Goal: Task Accomplishment & Management: Manage account settings

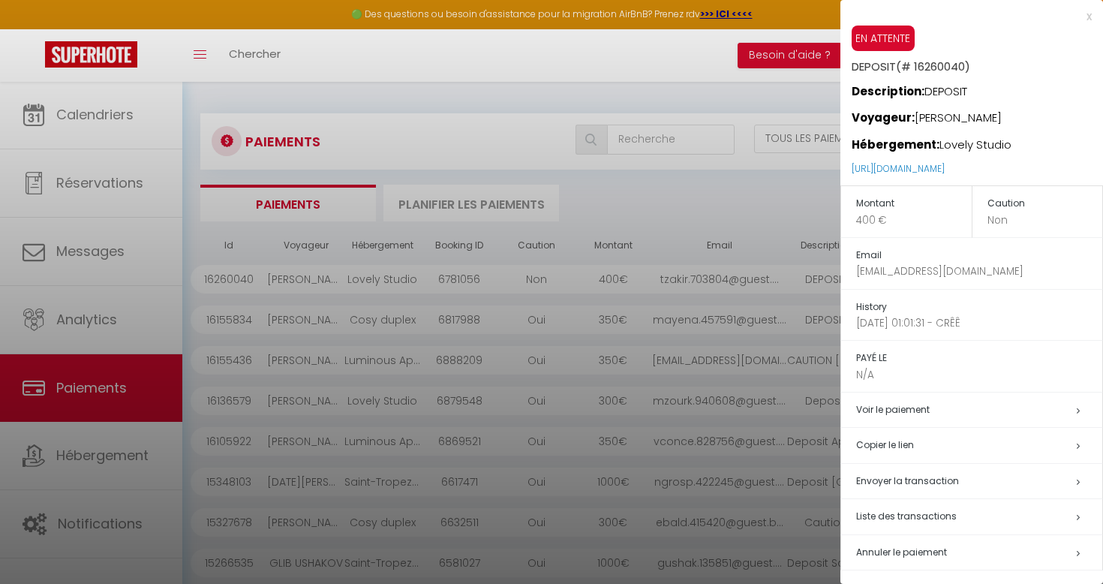
select select "2"
select select "0"
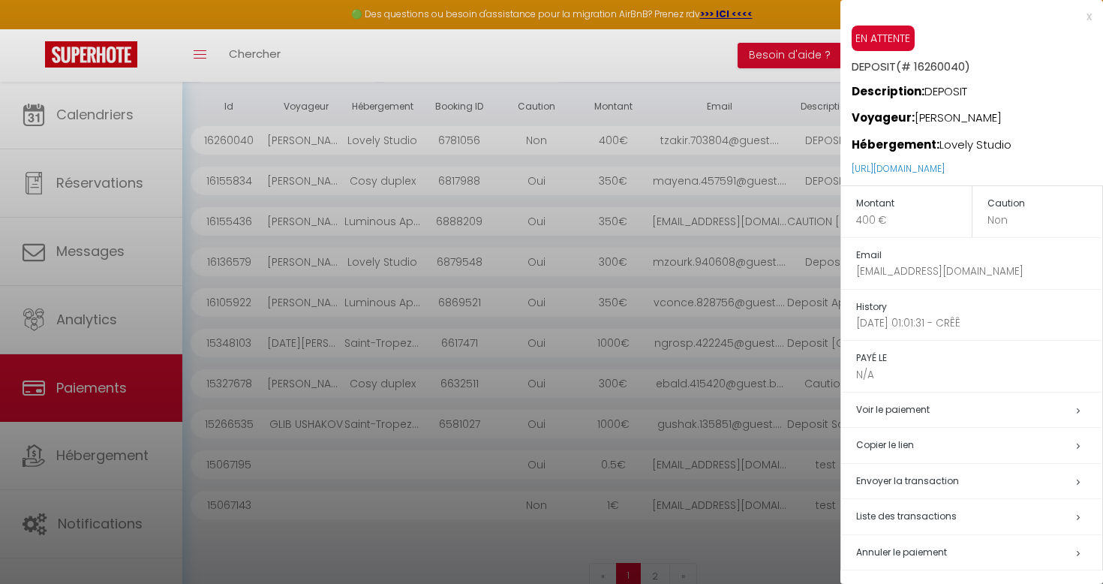
click at [117, 113] on div at bounding box center [551, 292] width 1103 height 584
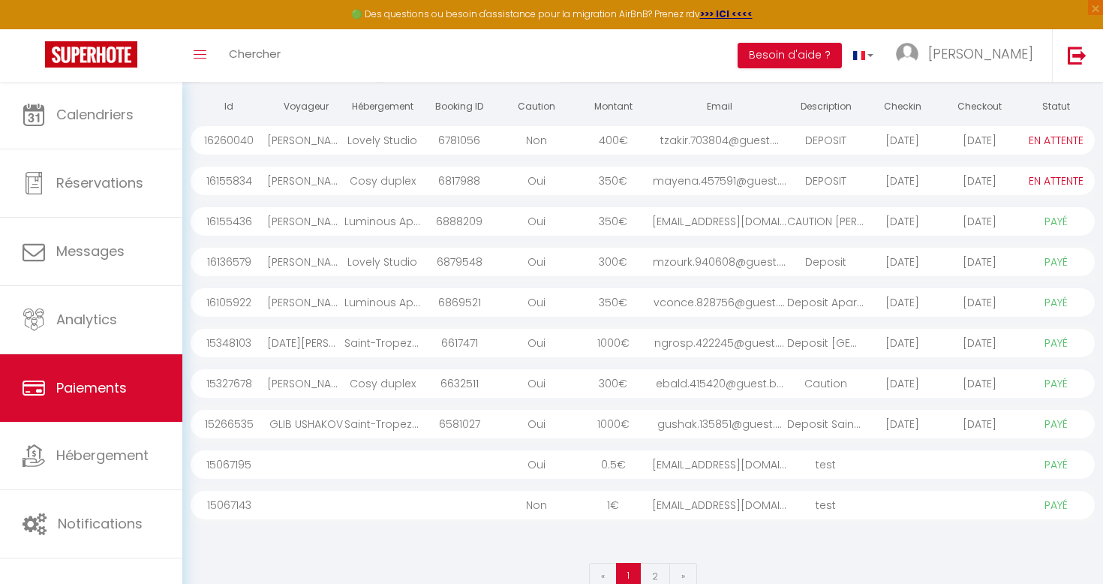
click at [117, 113] on body "🟢 Des questions ou besoin d'assistance pour la migration AirBnB? Prenez rdv >>>…" at bounding box center [551, 277] width 1103 height 671
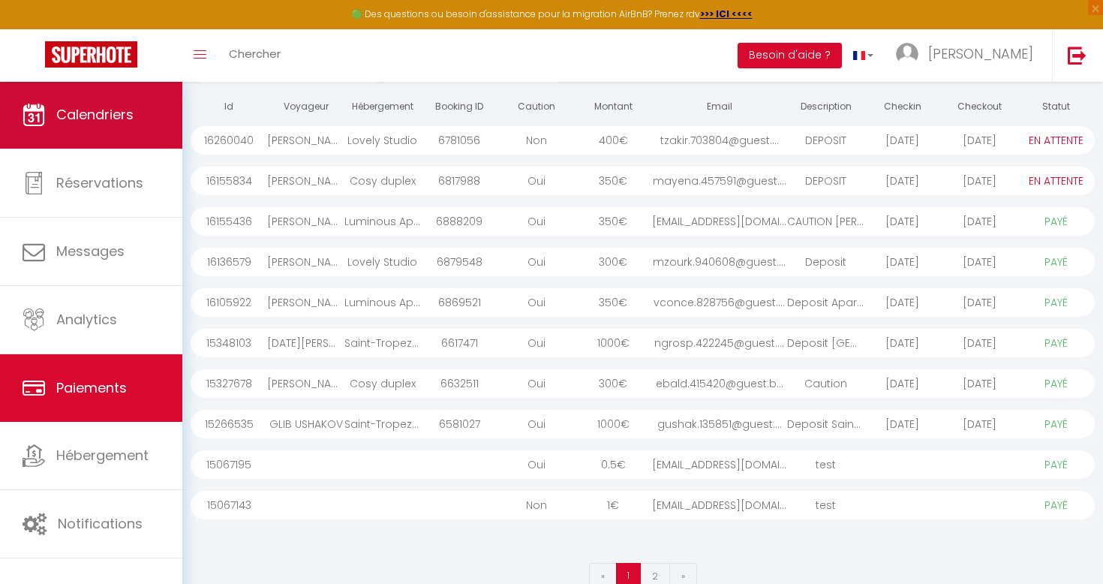
click at [116, 128] on link "Calendriers" at bounding box center [91, 115] width 182 height 68
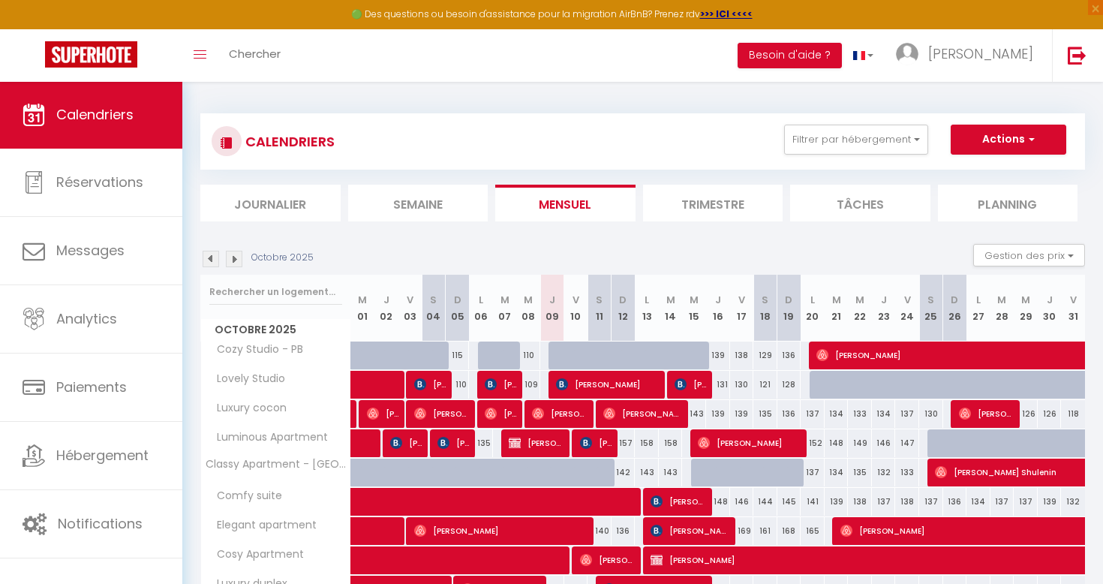
click at [205, 268] on div "Octobre 2025 Gestion des prix Nb Nuits minimum Règles Disponibilité" at bounding box center [642, 259] width 885 height 31
click at [205, 264] on img at bounding box center [211, 259] width 17 height 17
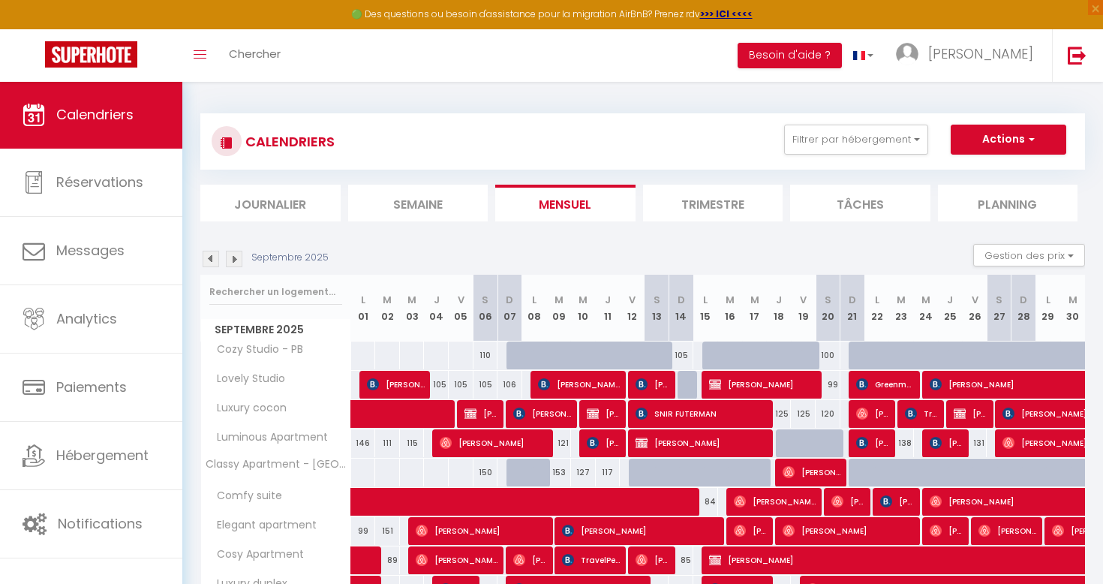
click at [236, 258] on img at bounding box center [234, 259] width 17 height 17
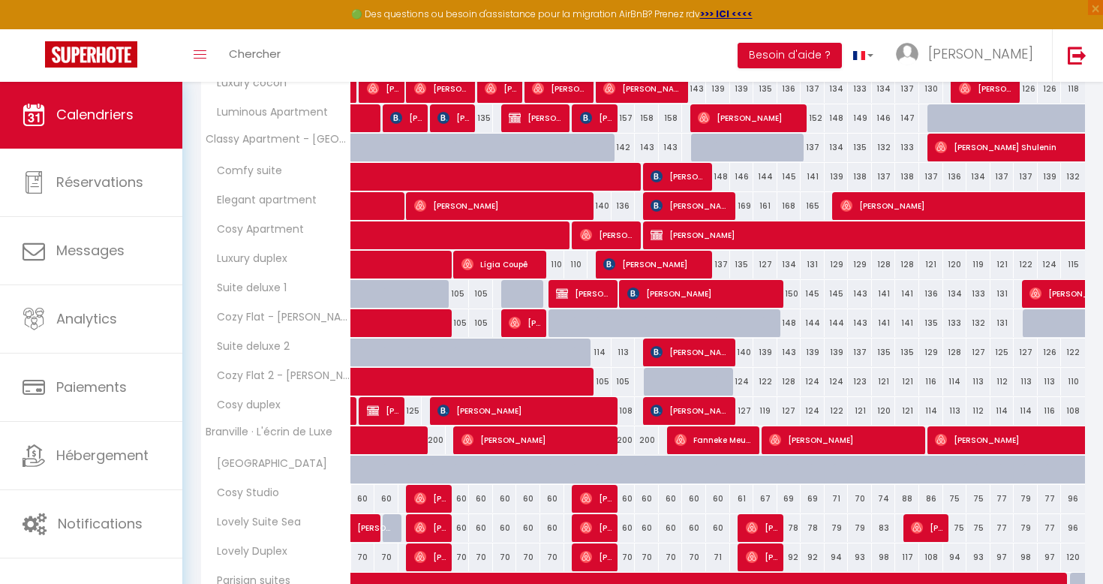
scroll to position [312, 0]
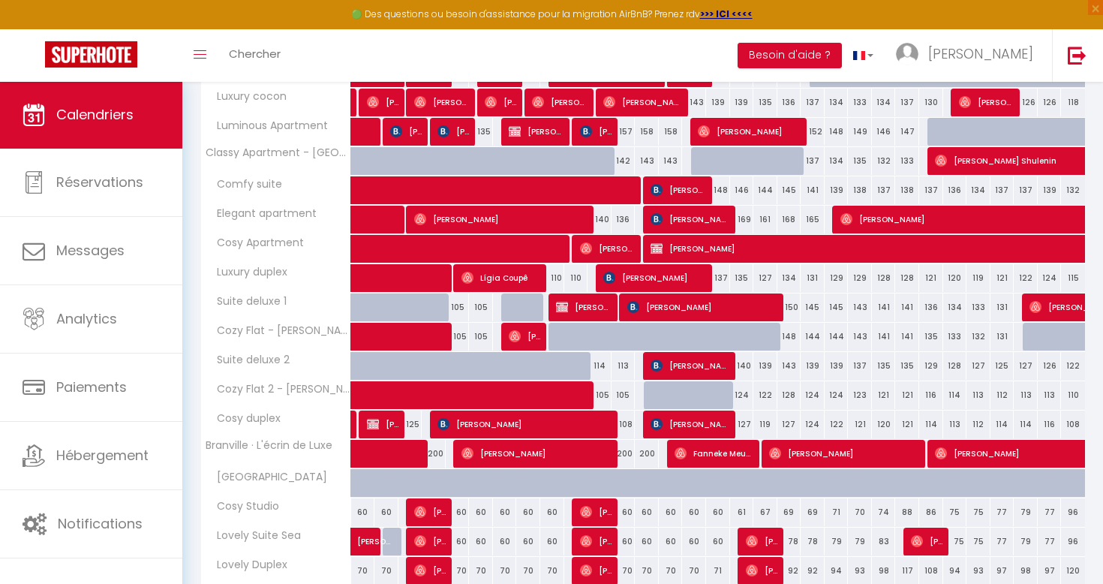
click at [709, 365] on span "[PERSON_NAME]" at bounding box center [691, 365] width 80 height 29
select select "OK"
select select "KO"
select select "1"
select select "0"
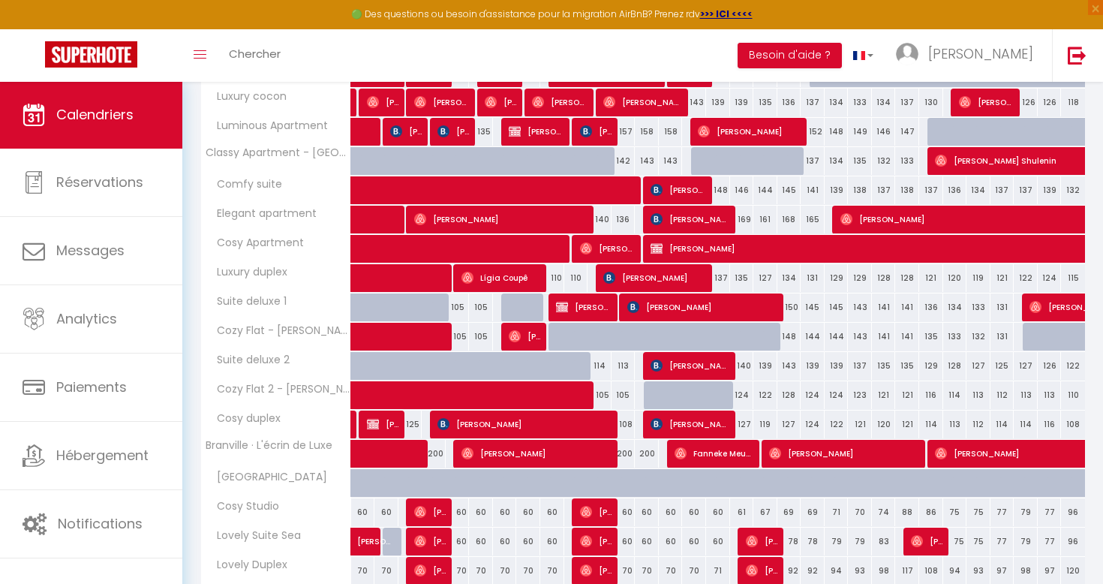
select select "1"
select select
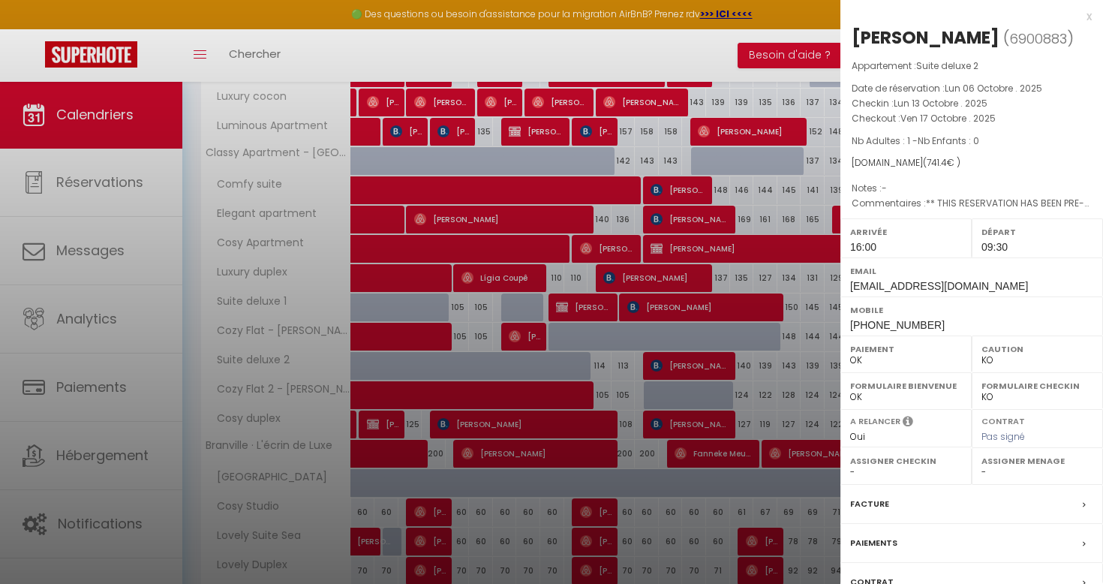
click at [709, 365] on div at bounding box center [551, 292] width 1103 height 584
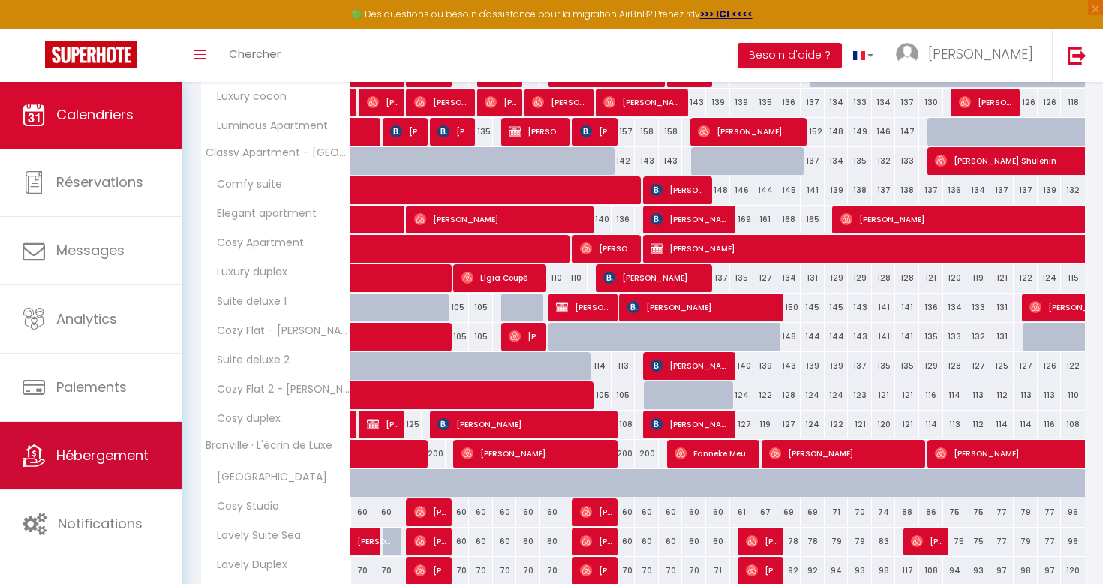
click at [114, 468] on link "Hébergement" at bounding box center [91, 456] width 182 height 68
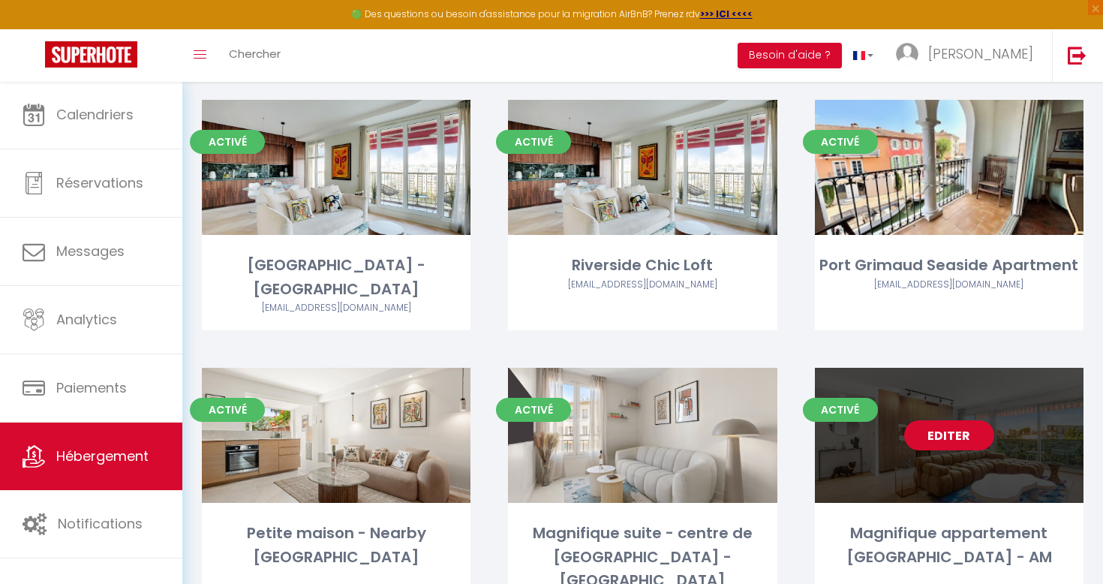
scroll to position [2067, 0]
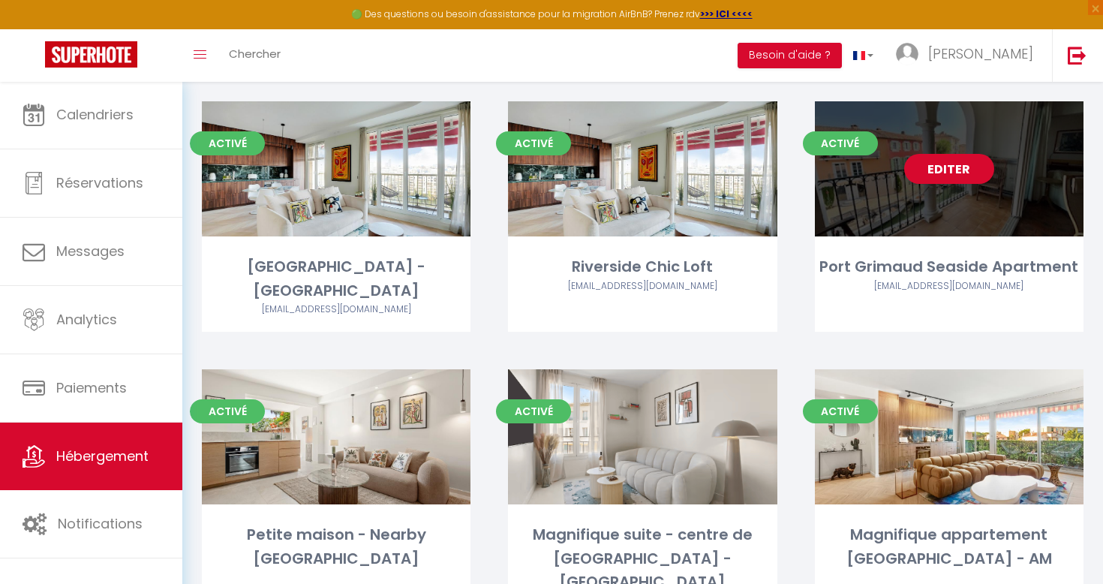
click at [961, 154] on link "Editer" at bounding box center [950, 169] width 90 height 30
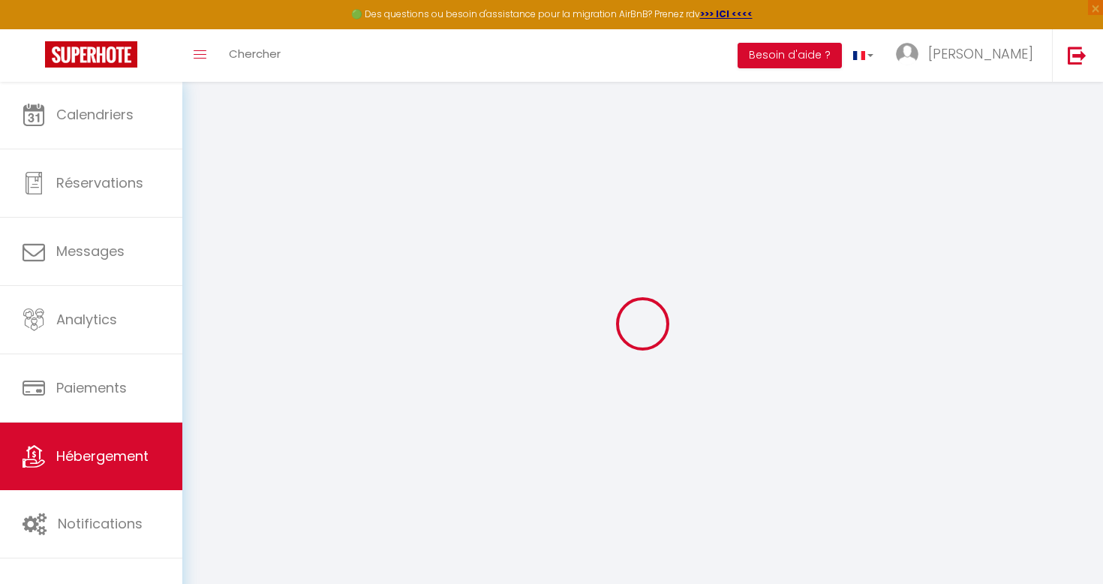
type input "Port Grimaud Seaside Apartment"
select select "6"
select select "3"
select select "2"
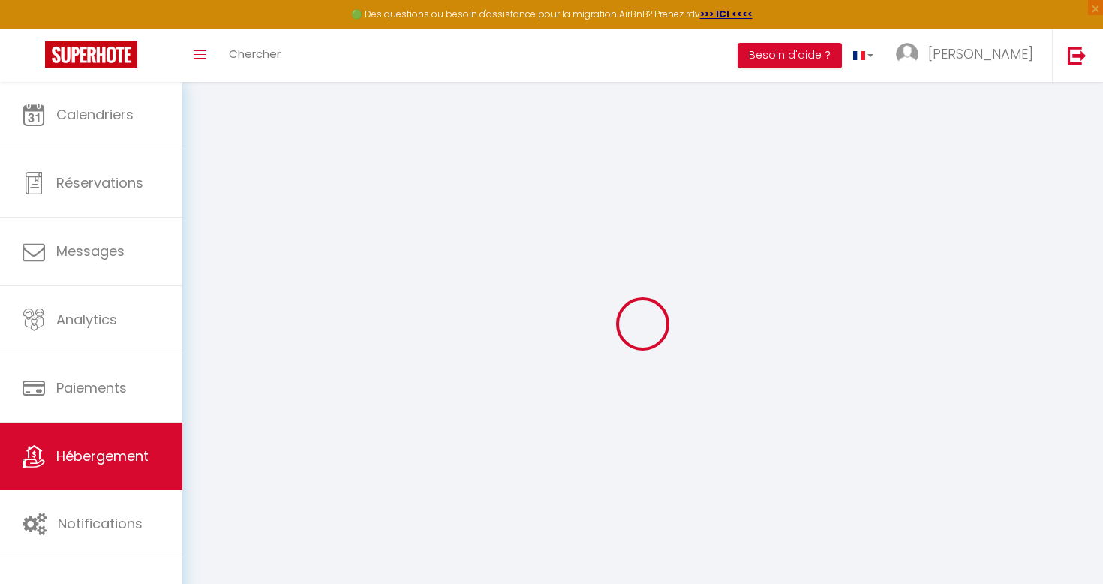
type input "350"
type input "140"
type input "16.25"
type input "14.95"
type input "1000"
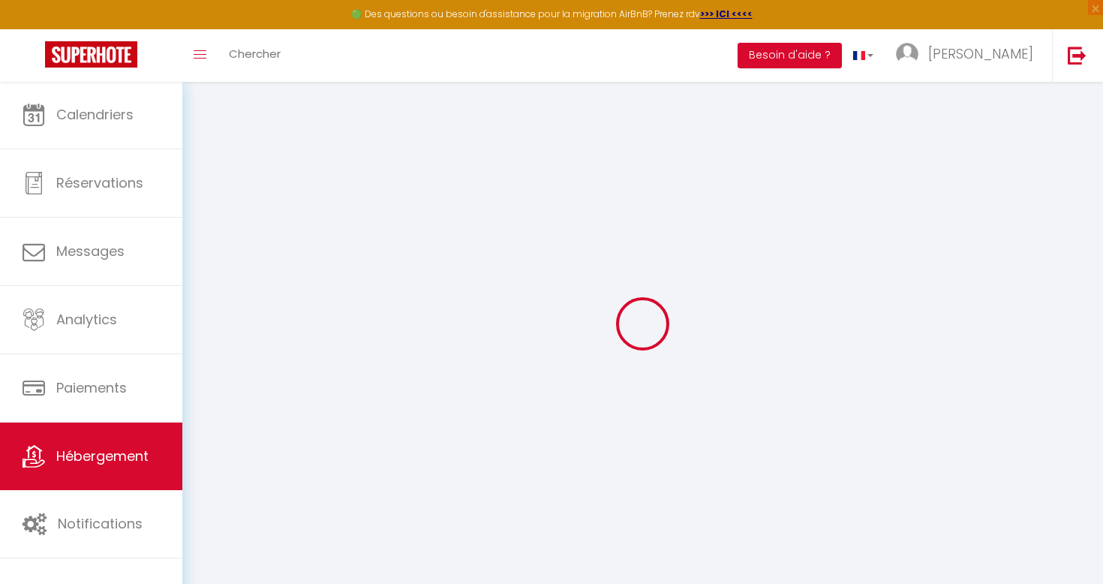
select select
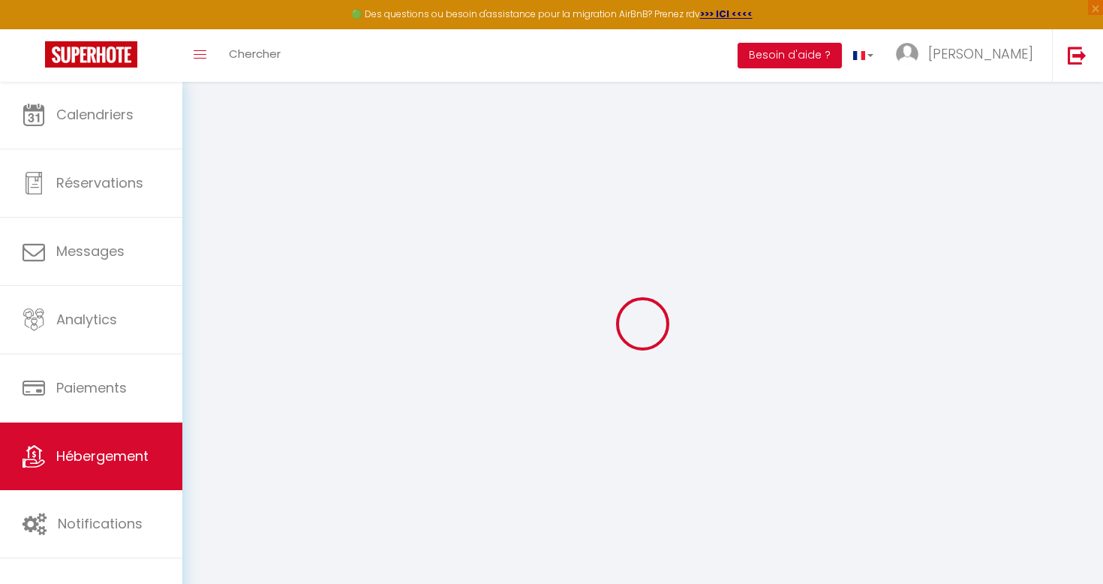
type input "[STREET_ADDRESS]"
type input "83310"
type input "Port Grimaud"
type input "[EMAIL_ADDRESS][DOMAIN_NAME]"
select select
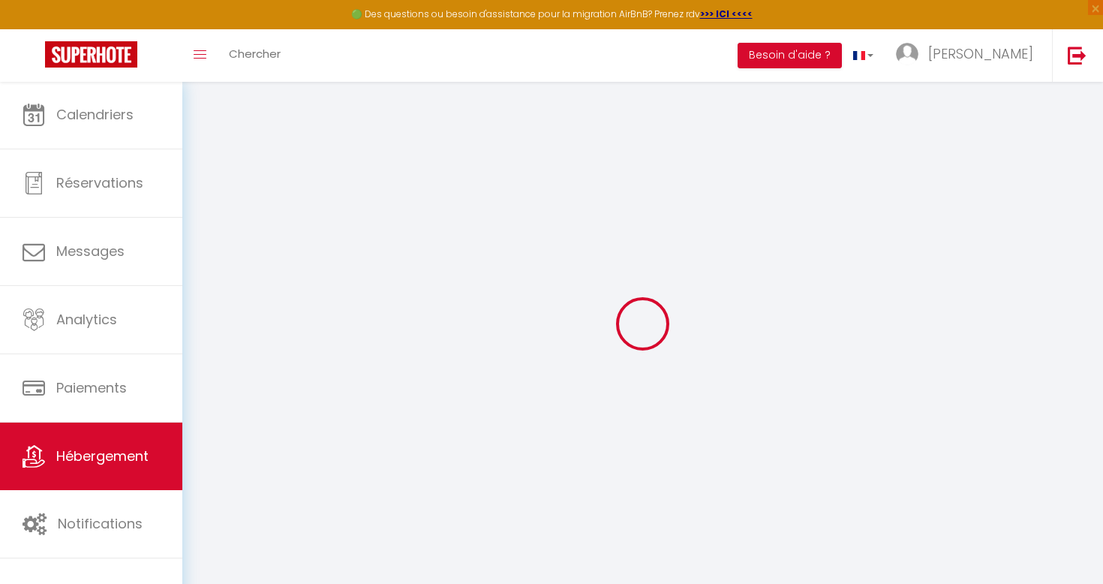
checkbox input "false"
radio input "true"
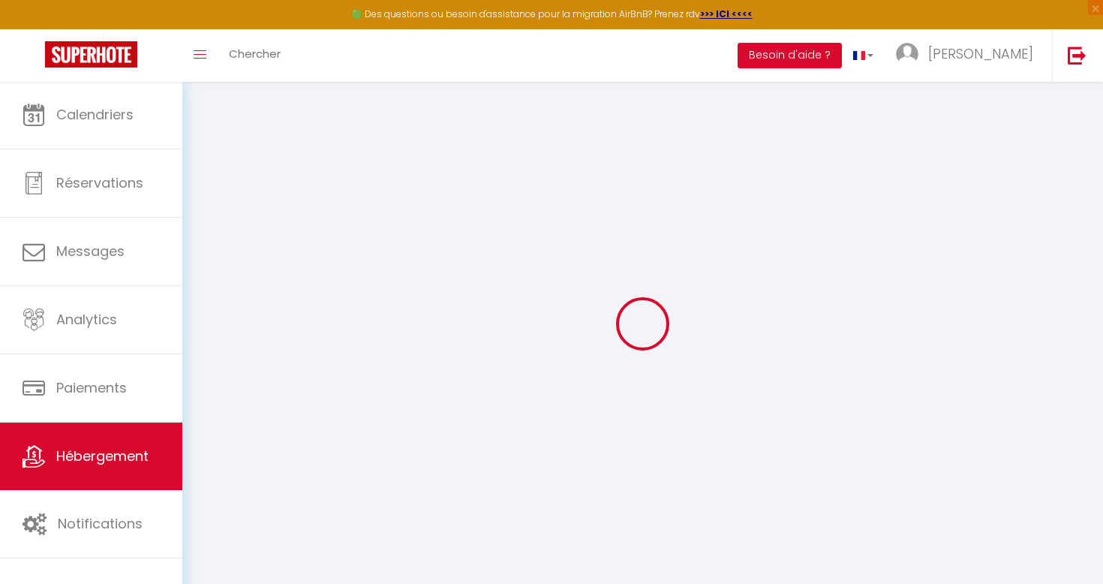
type input "0"
select select
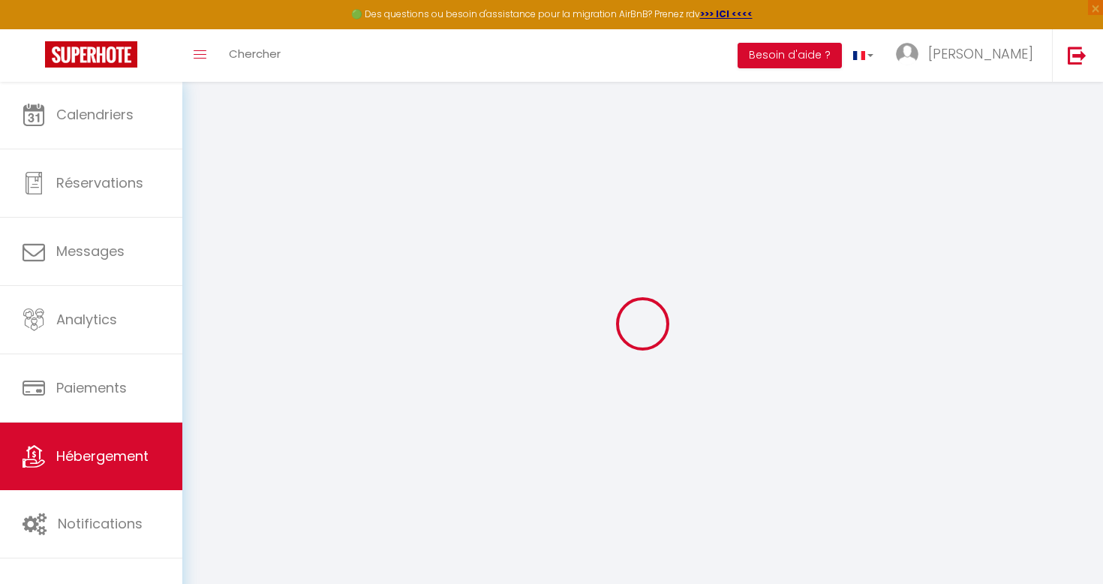
select select
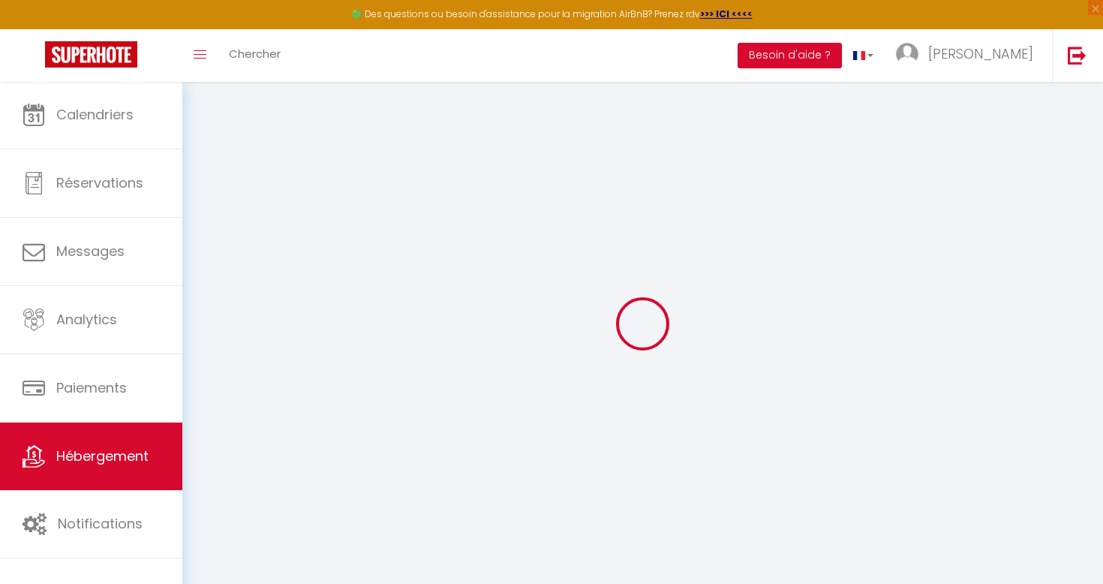
checkbox input "false"
select select
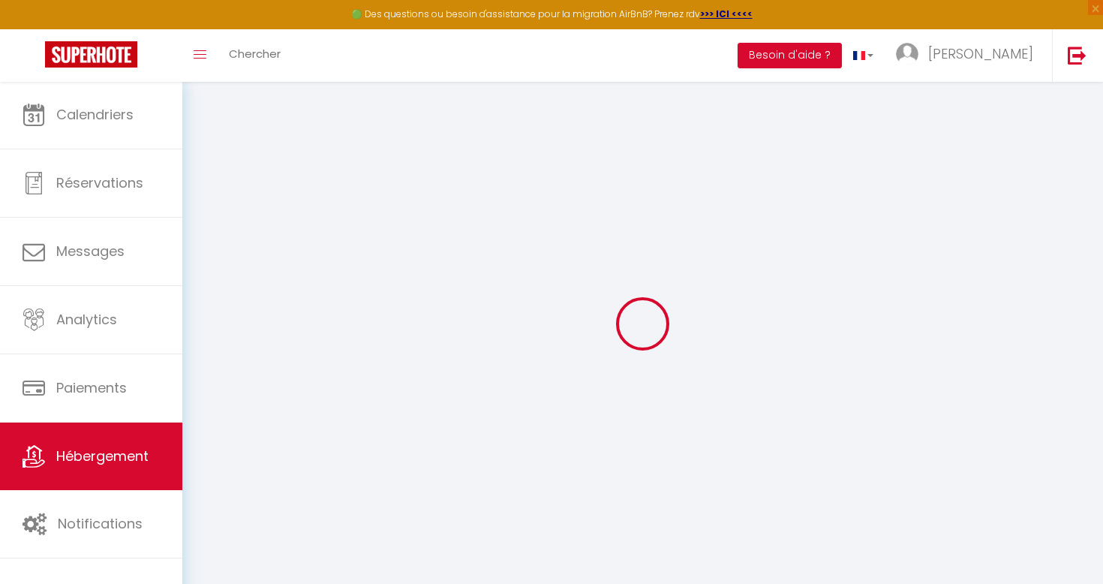
checkbox input "false"
select select "17:00"
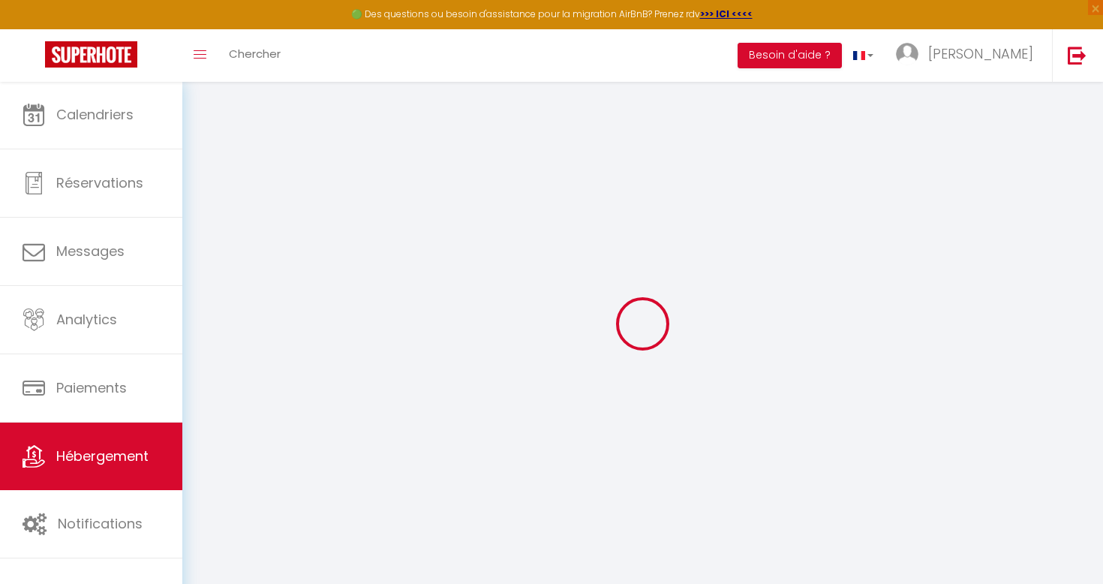
select select "23:45"
select select "11:00"
select select "30"
select select "120"
select select
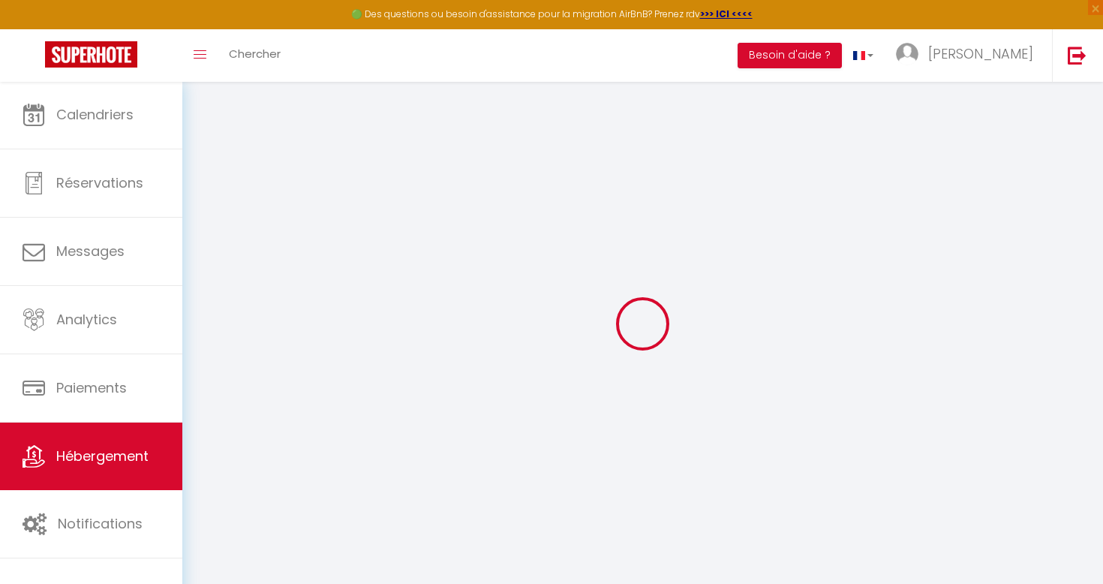
checkbox input "false"
select select
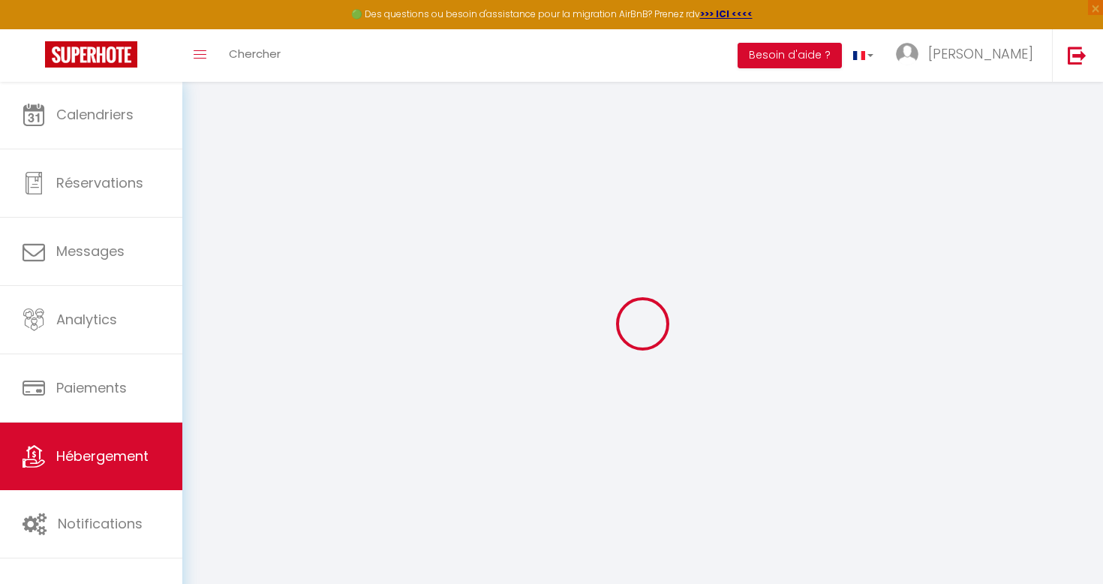
checkbox input "false"
select select
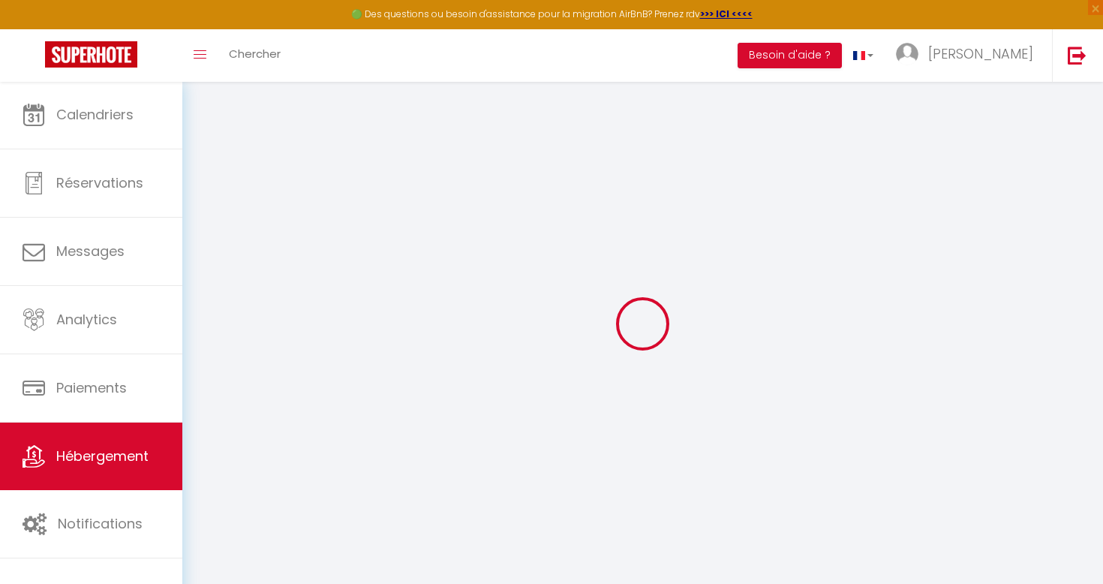
checkbox input "false"
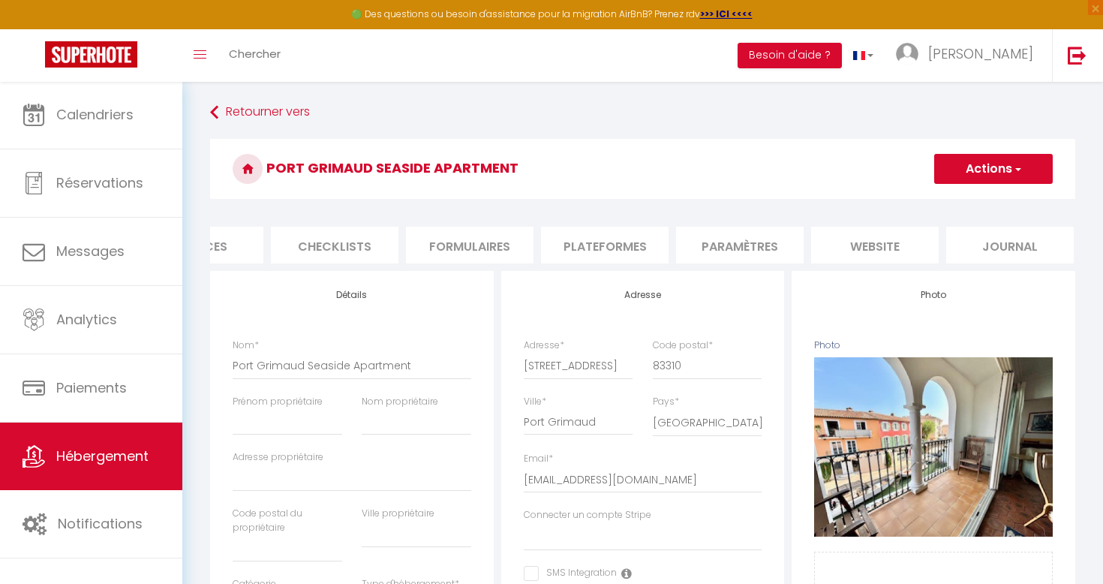
scroll to position [0, 478]
click at [861, 245] on li "website" at bounding box center [877, 245] width 128 height 37
select select
checkbox input "false"
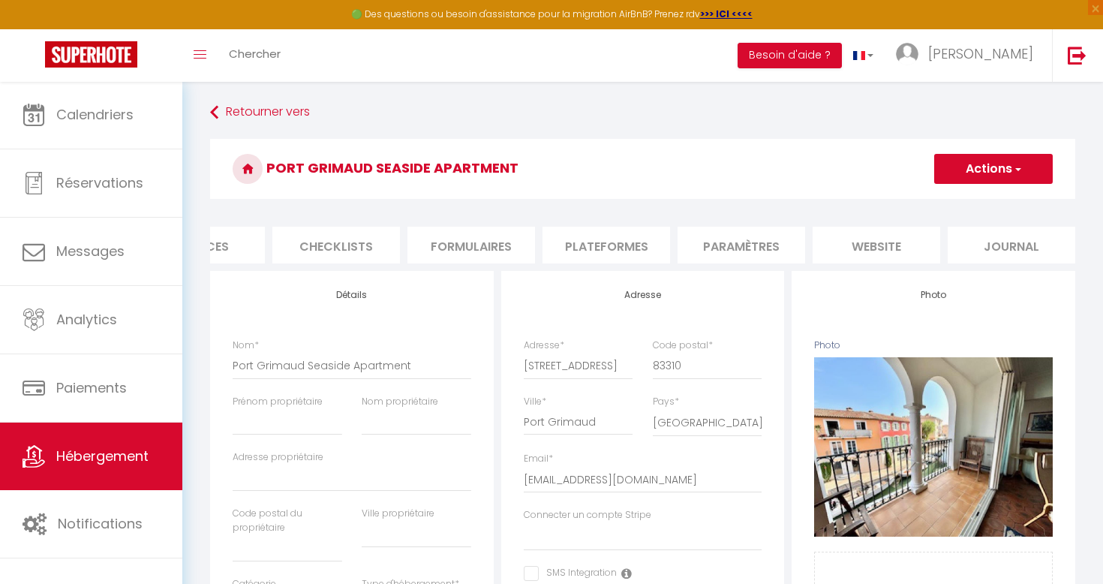
checkbox input "false"
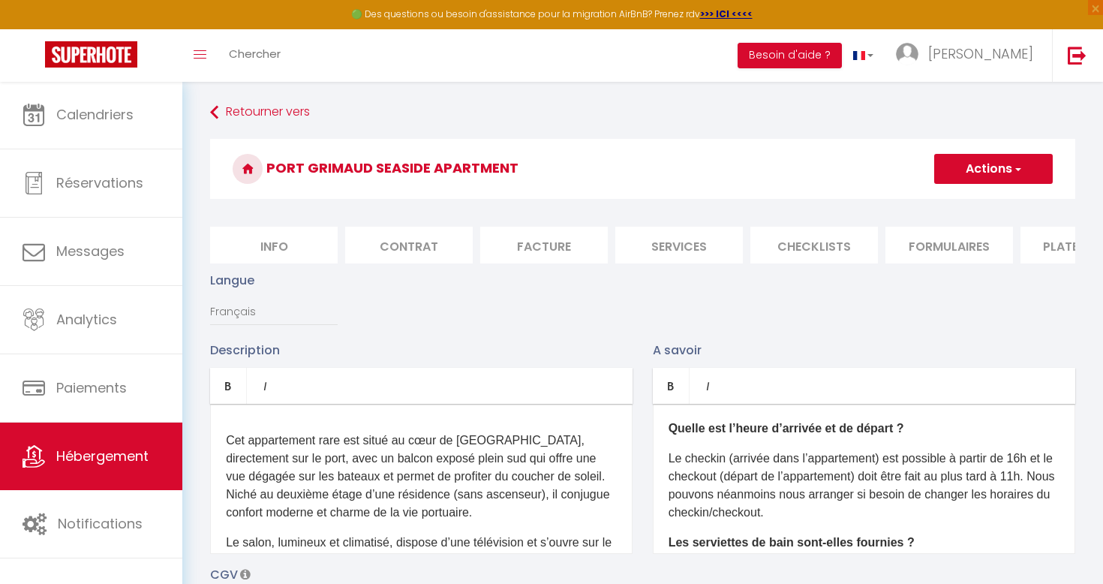
click at [258, 242] on li "Info" at bounding box center [274, 245] width 128 height 37
select select
checkbox input "false"
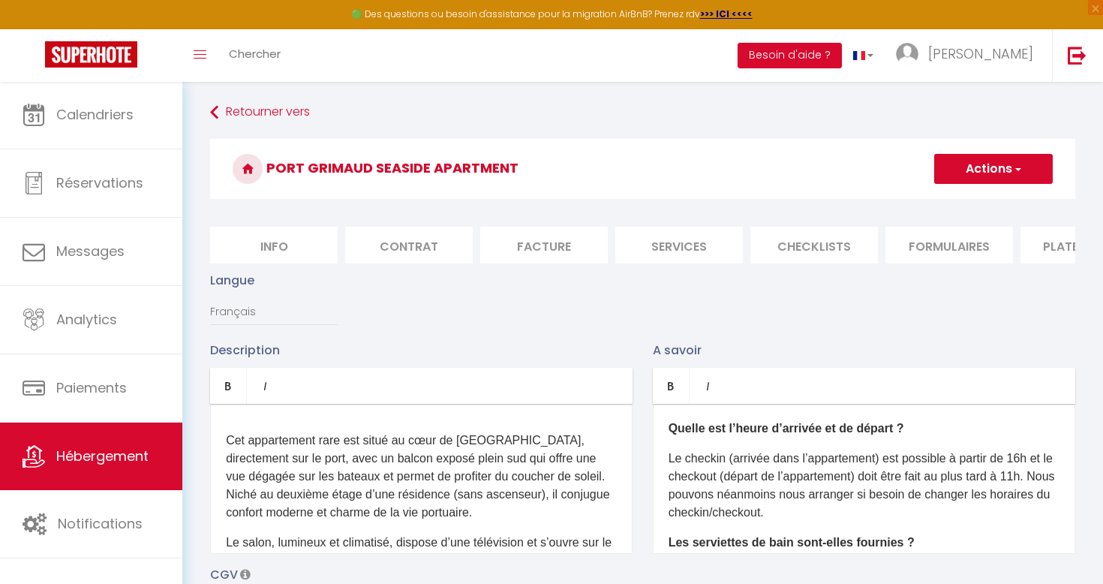
checkbox input "false"
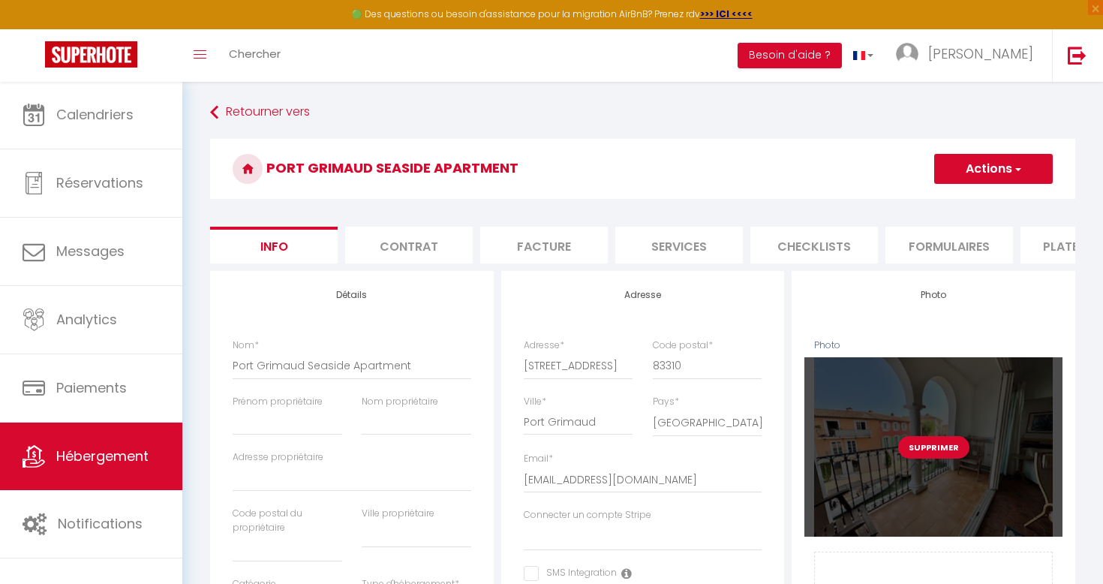
click at [865, 394] on div "Supprimer" at bounding box center [934, 446] width 258 height 179
click at [923, 436] on button "Supprimer" at bounding box center [934, 447] width 71 height 23
select select
checkbox input "false"
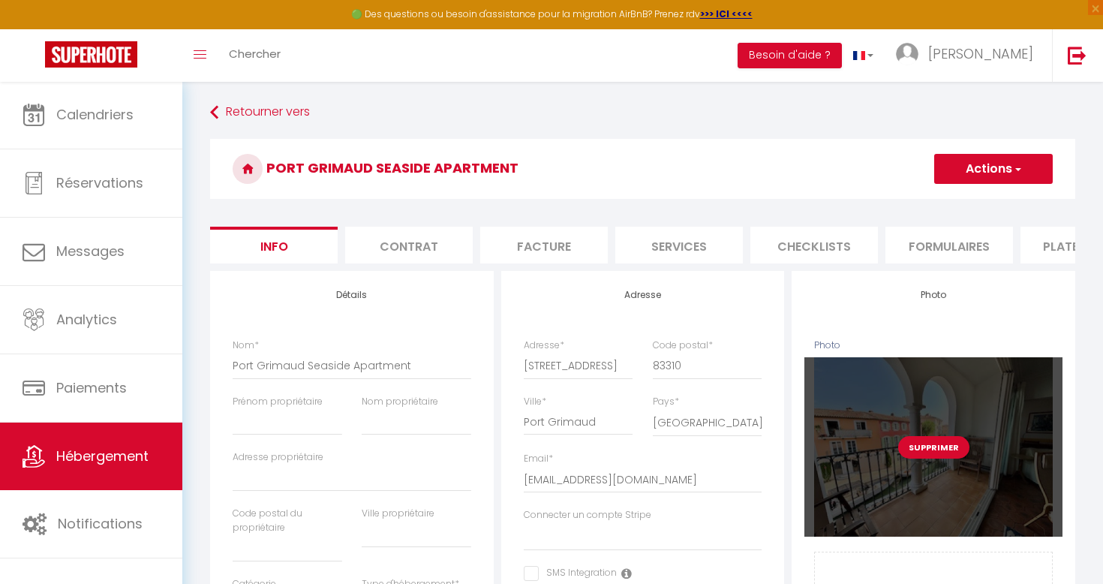
checkbox input "false"
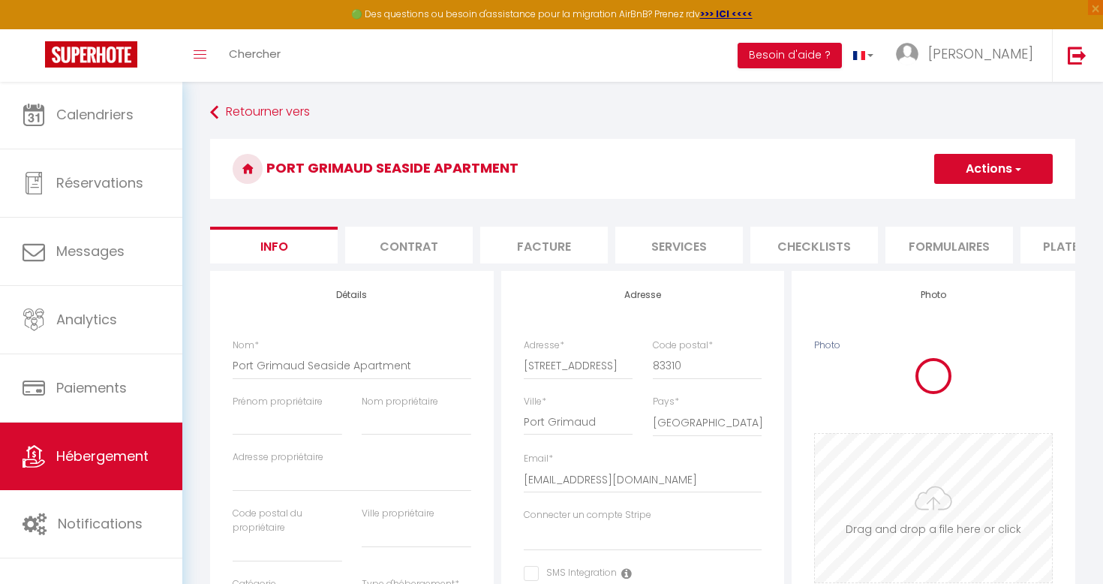
select select
checkbox input "false"
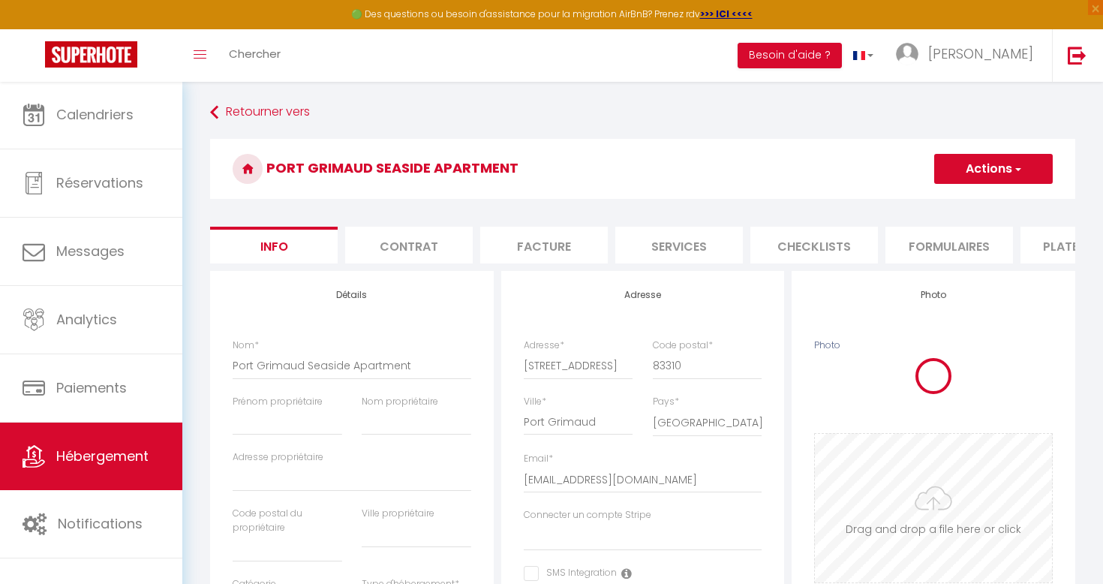
click at [932, 436] on input "Photo" at bounding box center [933, 508] width 237 height 149
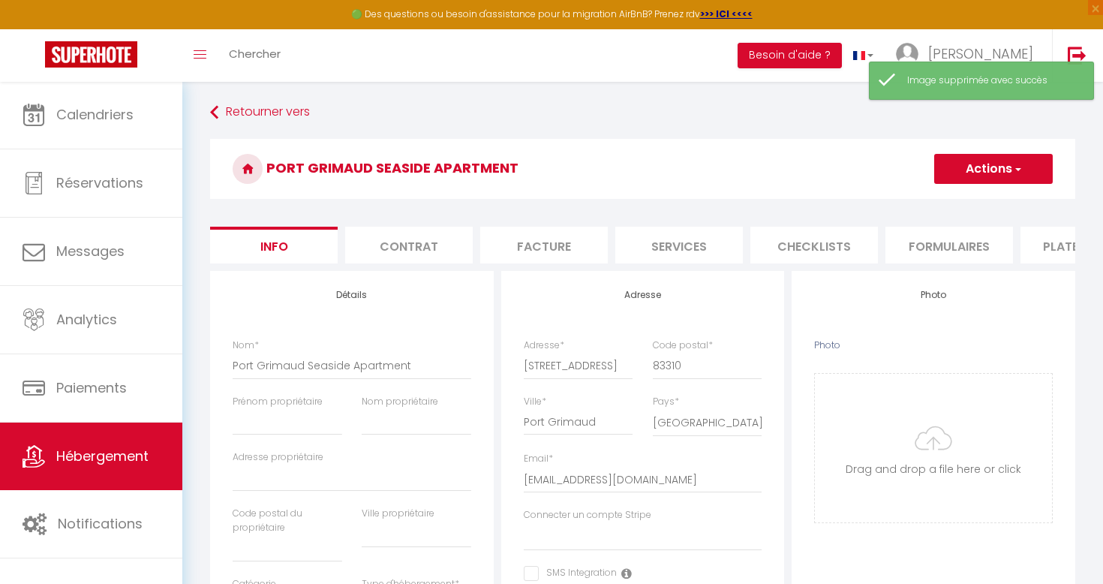
type input "C:\fakepath\IMG_1888.JPG"
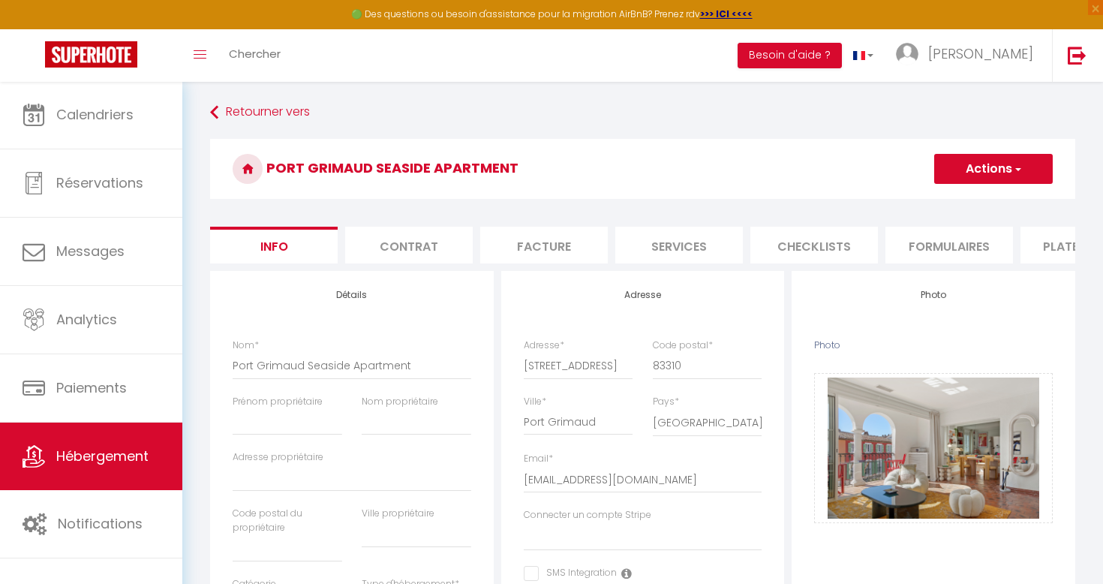
click at [997, 179] on button "Actions" at bounding box center [994, 169] width 119 height 30
click at [943, 205] on input "Enregistrer" at bounding box center [935, 201] width 56 height 15
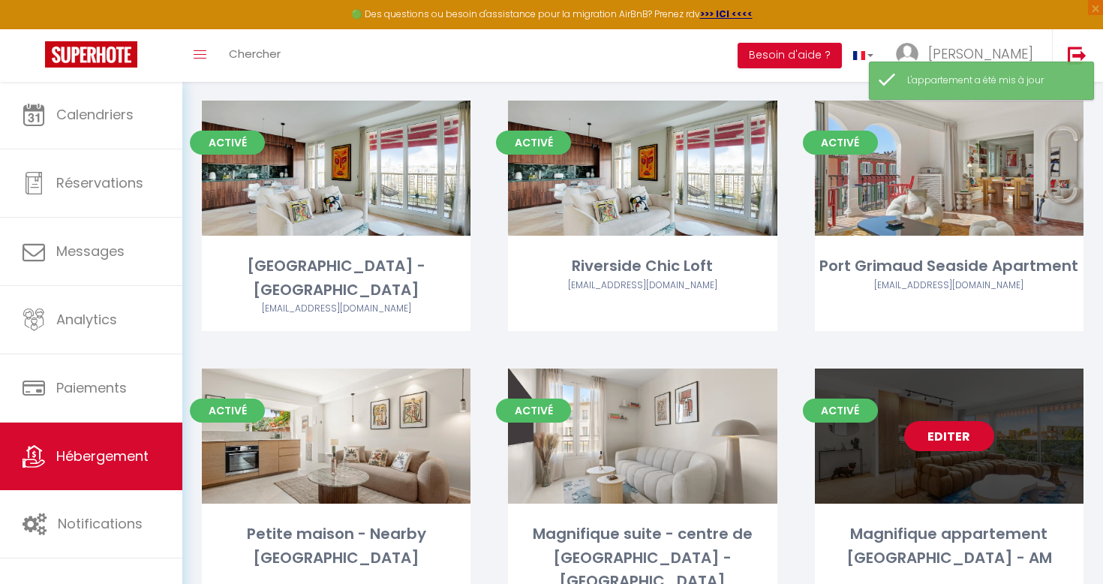
scroll to position [2067, 0]
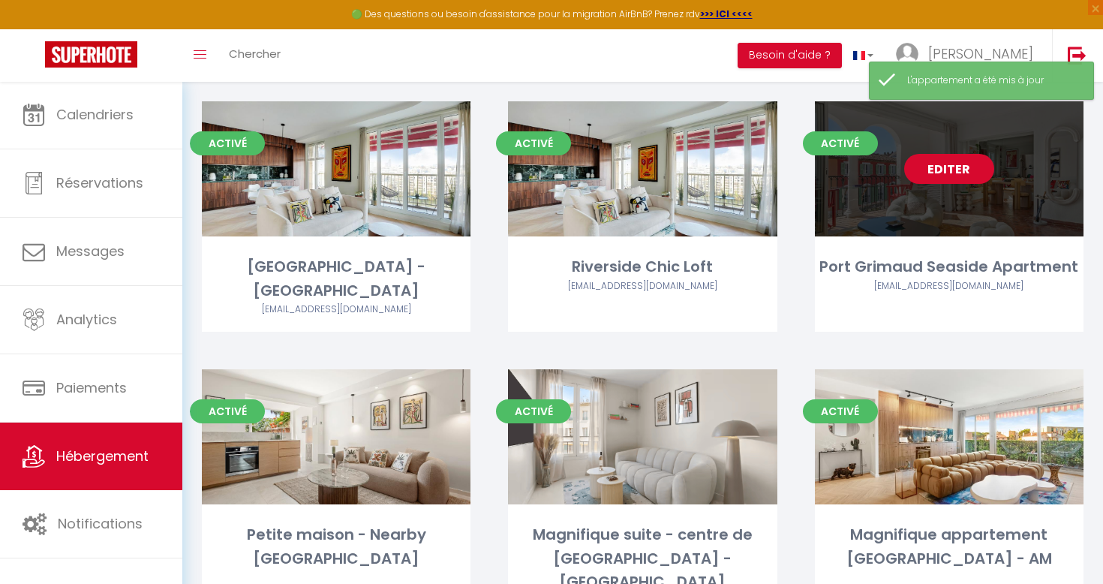
click at [947, 154] on link "Editer" at bounding box center [950, 169] width 90 height 30
select select "3"
select select "2"
select select "1"
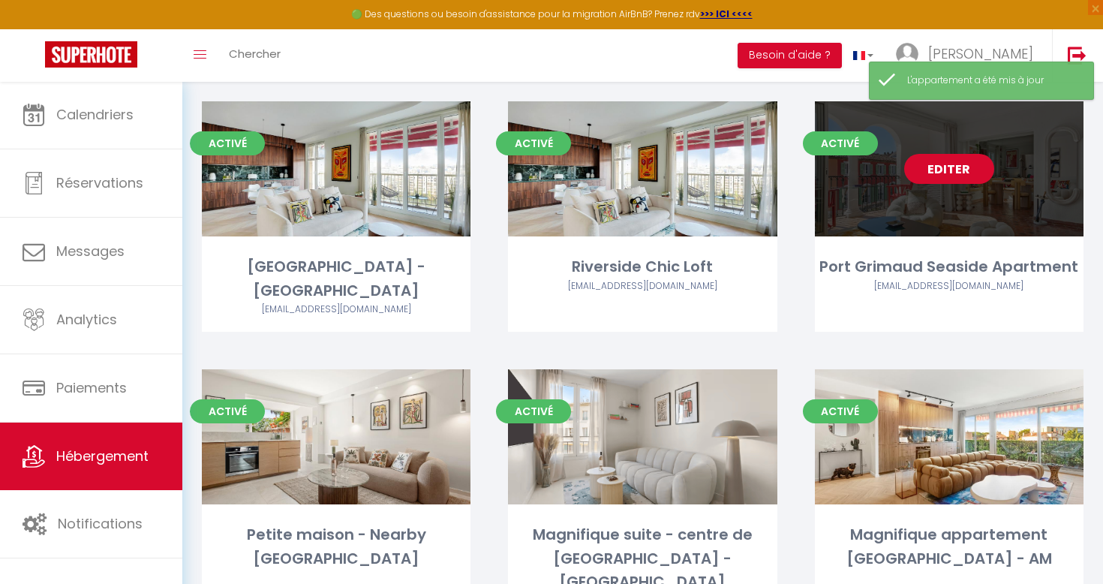
select select
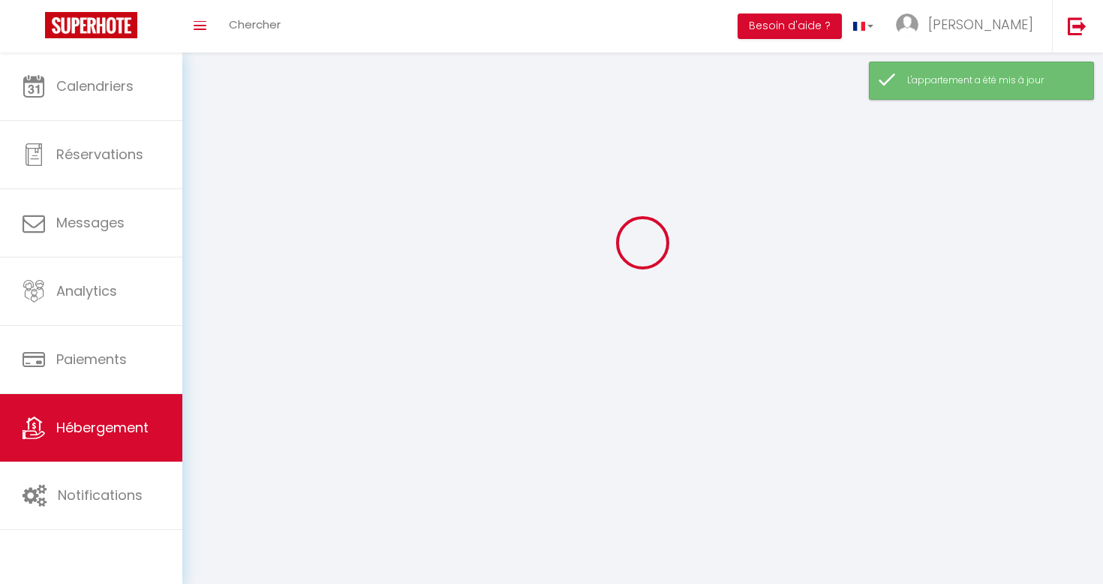
select select
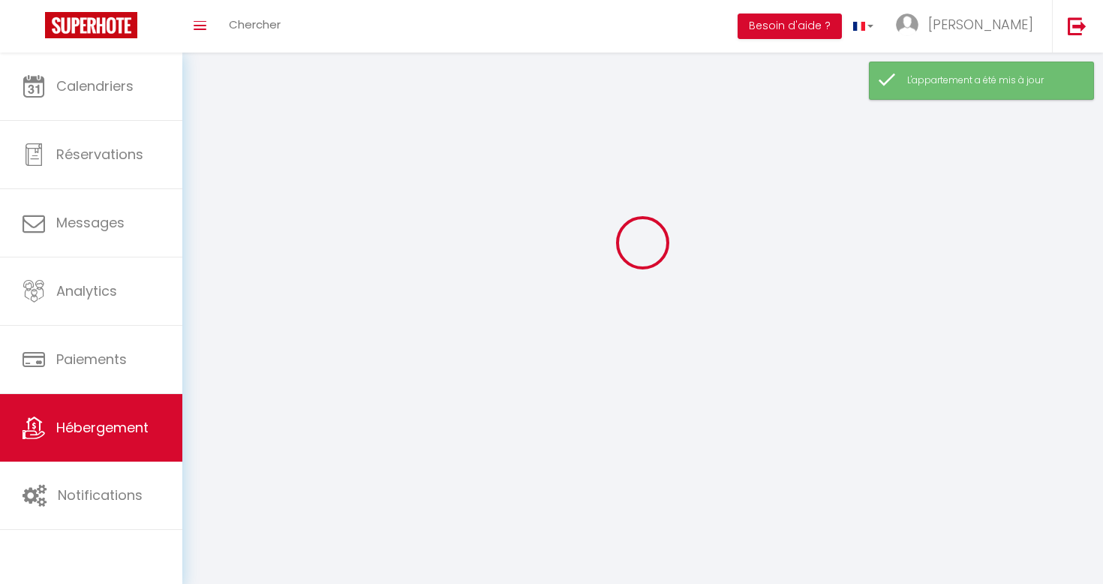
select select
checkbox input "false"
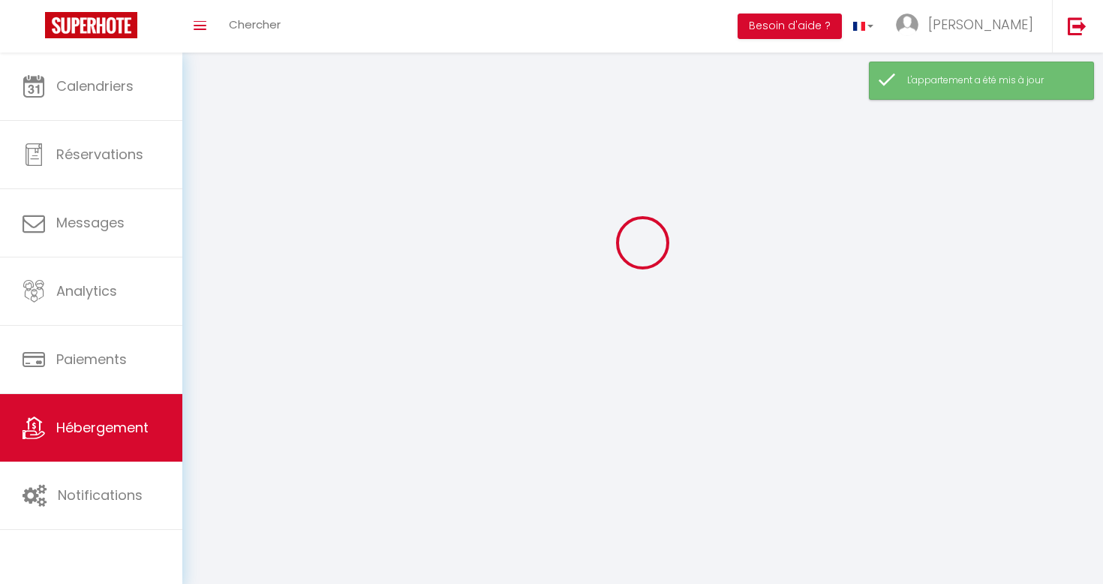
select select
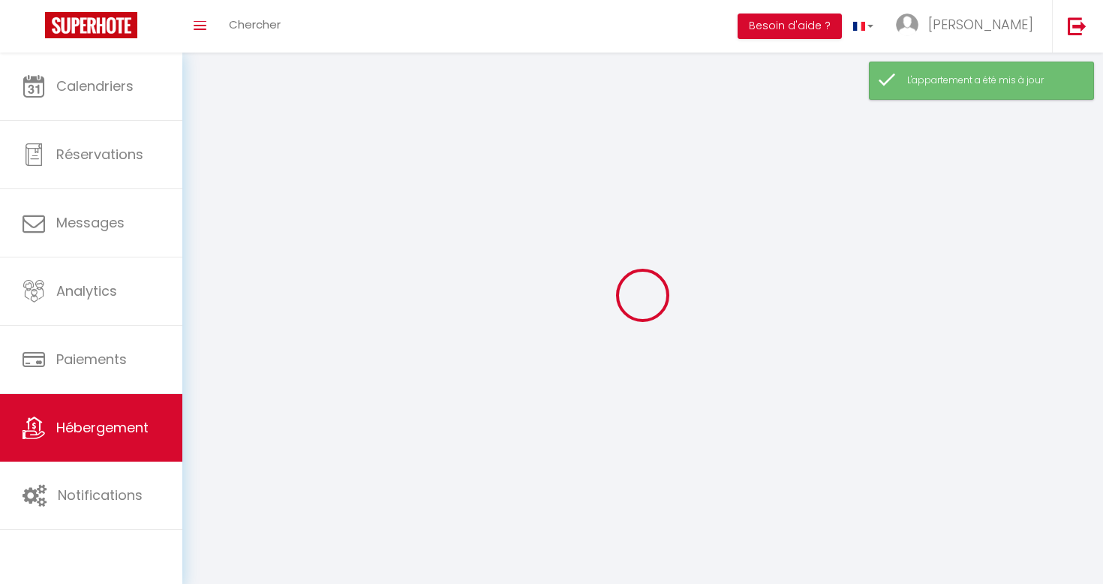
select select
checkbox input "false"
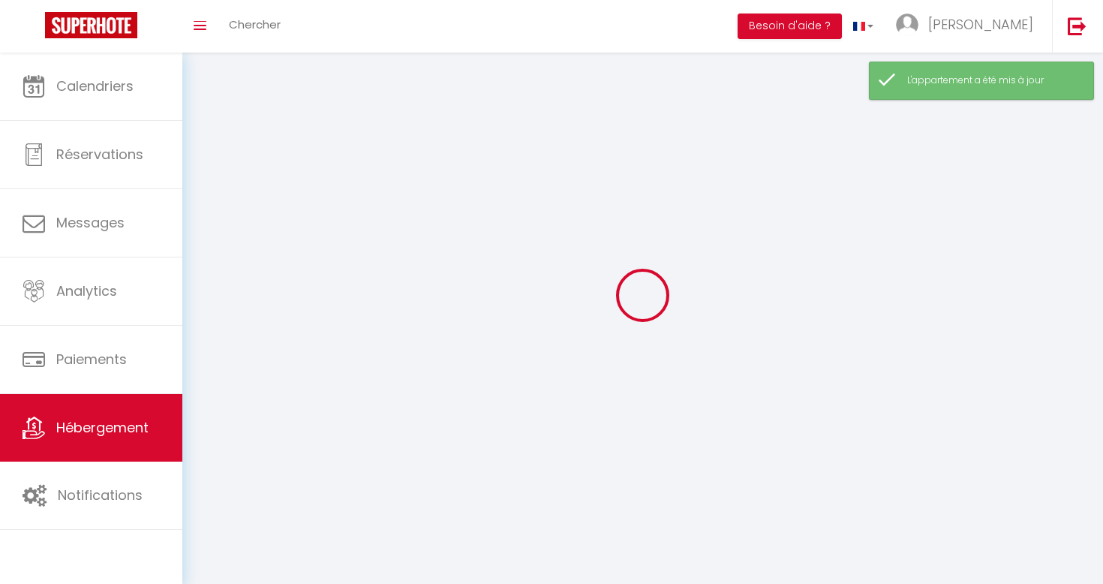
checkbox input "false"
select select
select select "28"
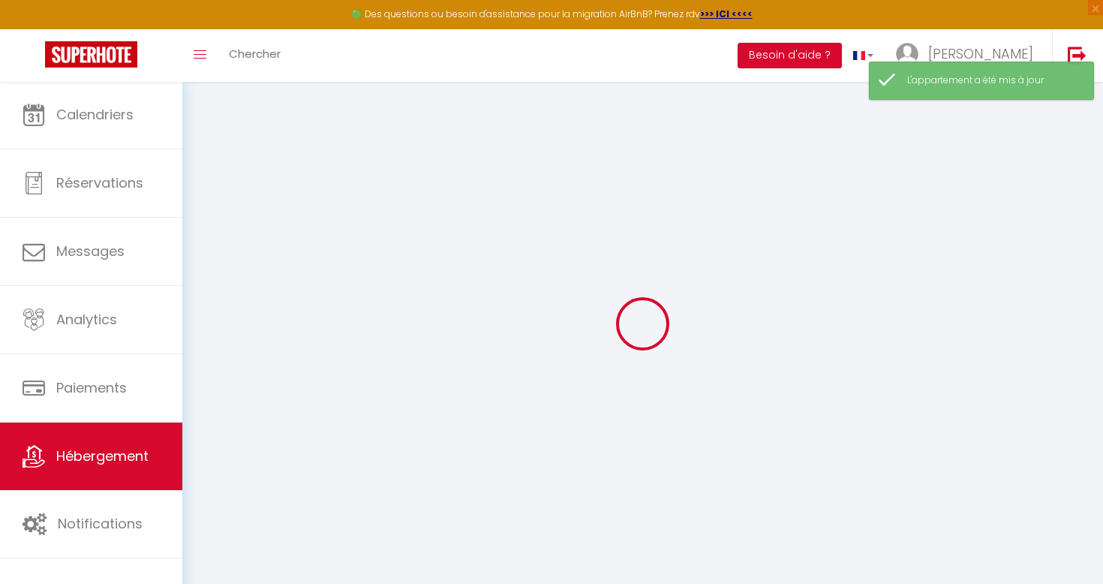
select select
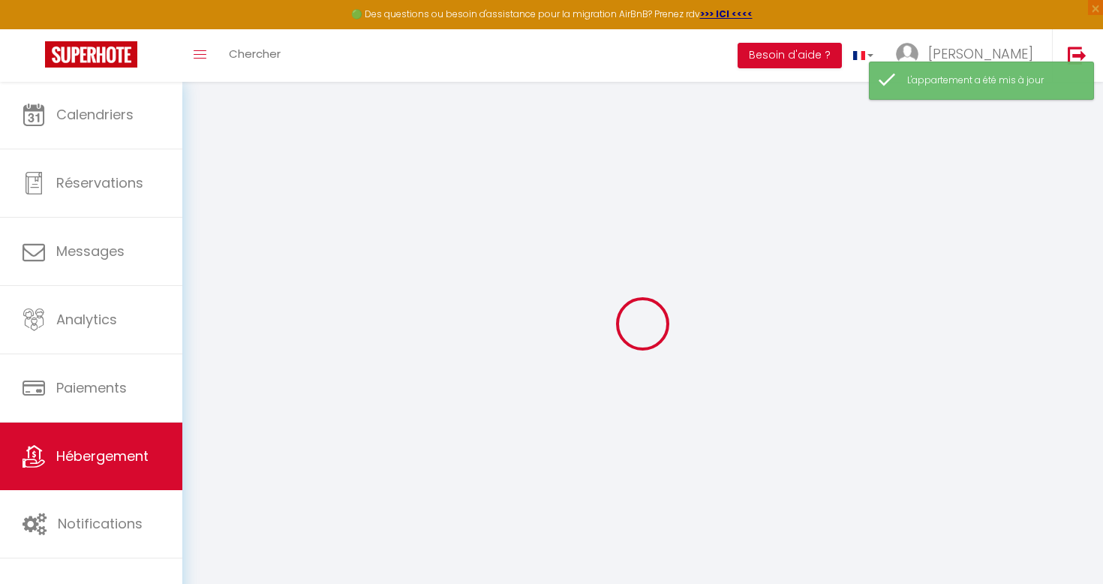
select select
checkbox input "false"
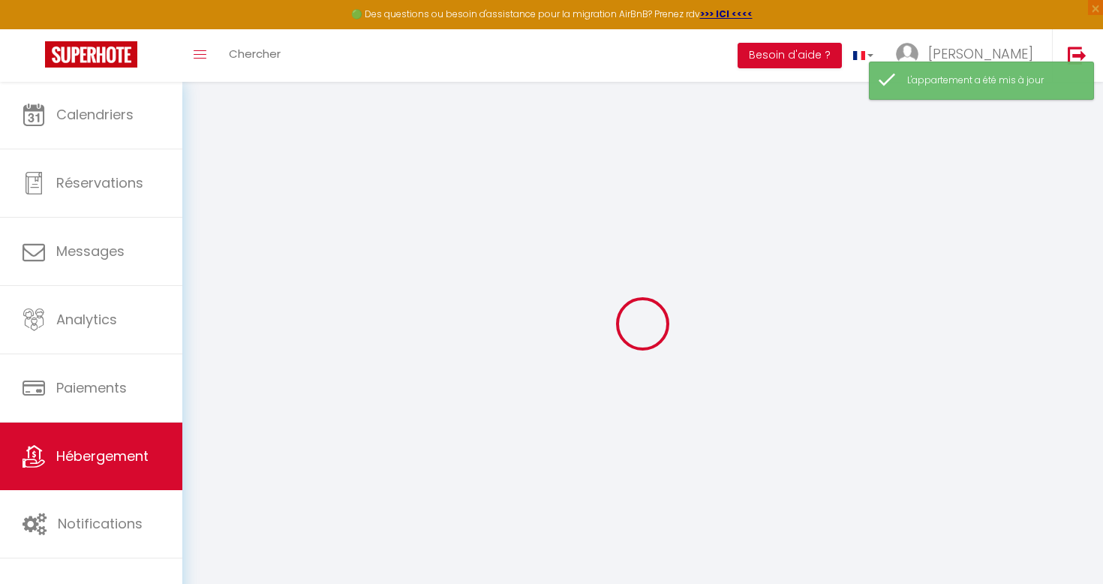
select select
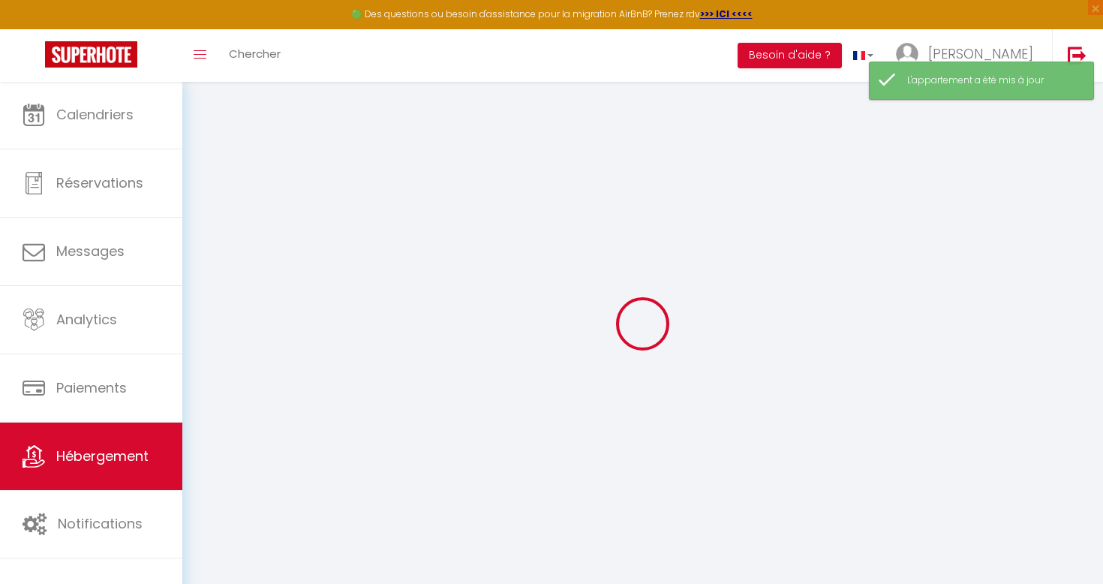
select select
checkbox input "false"
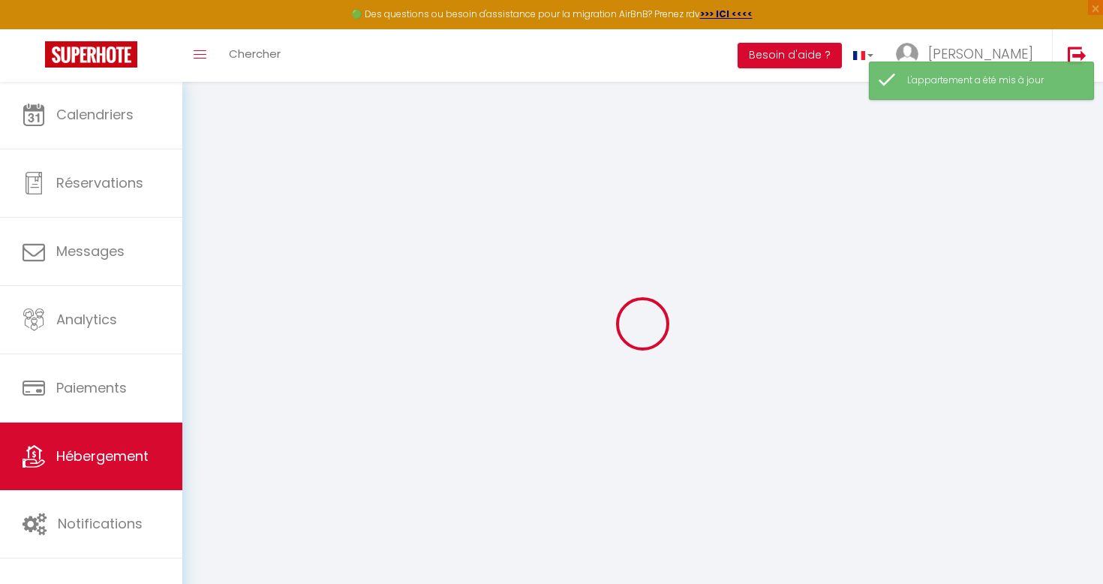
checkbox input "false"
select select
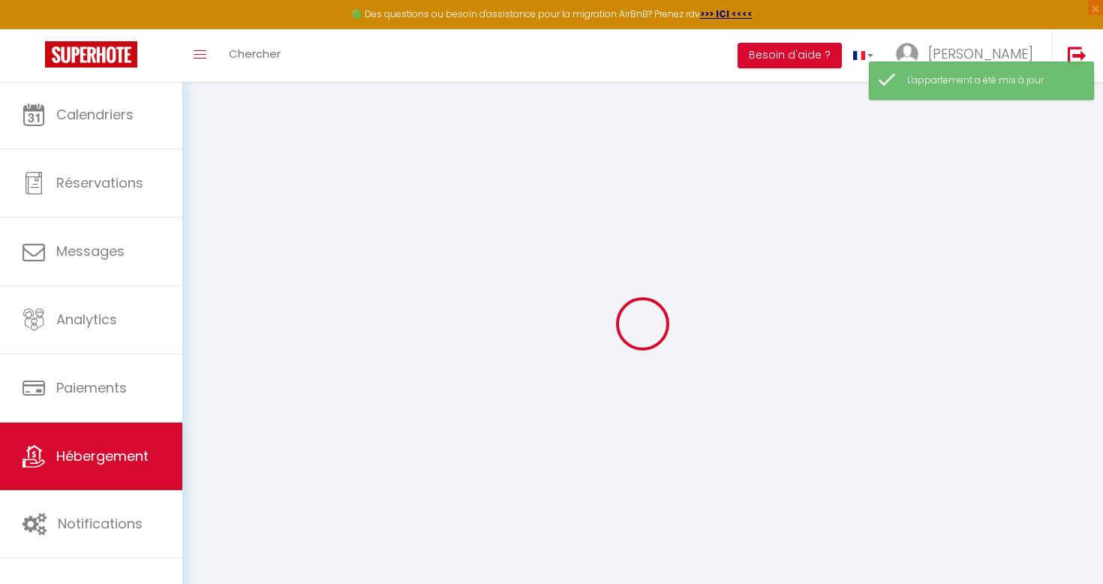
select select
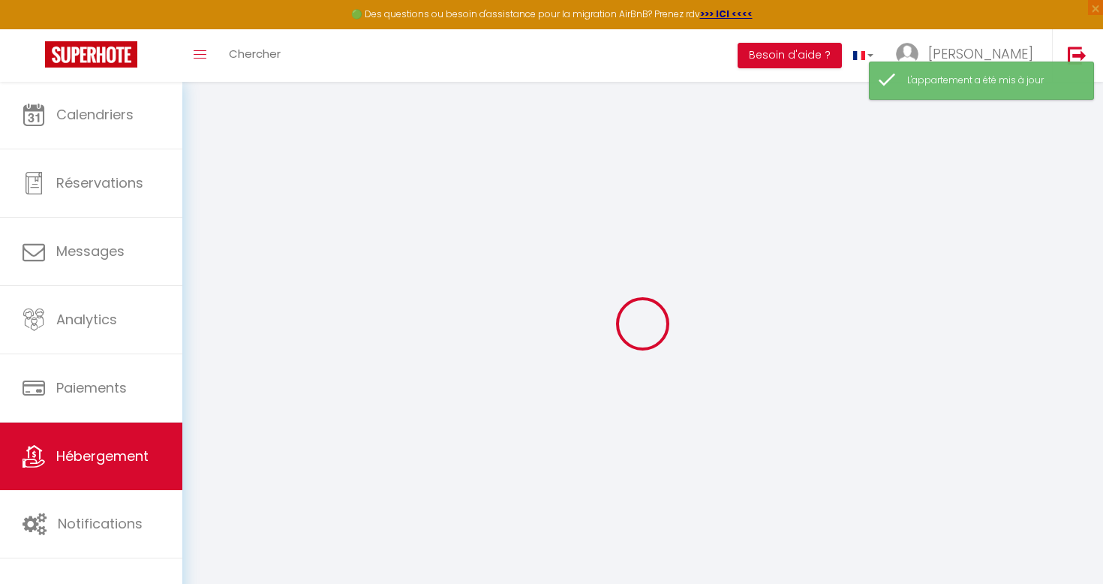
checkbox input "false"
select select
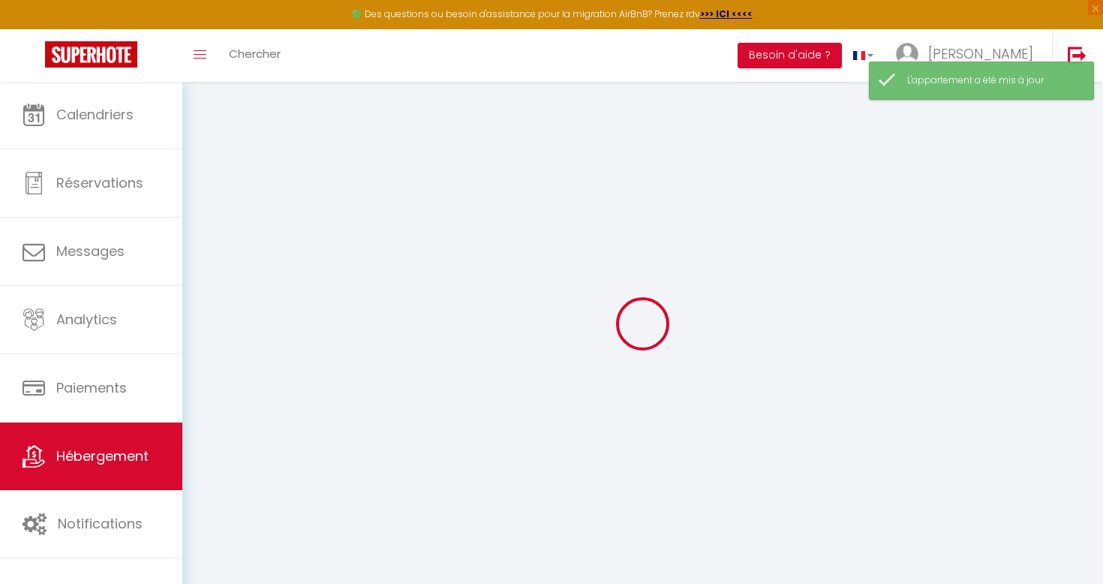
select select
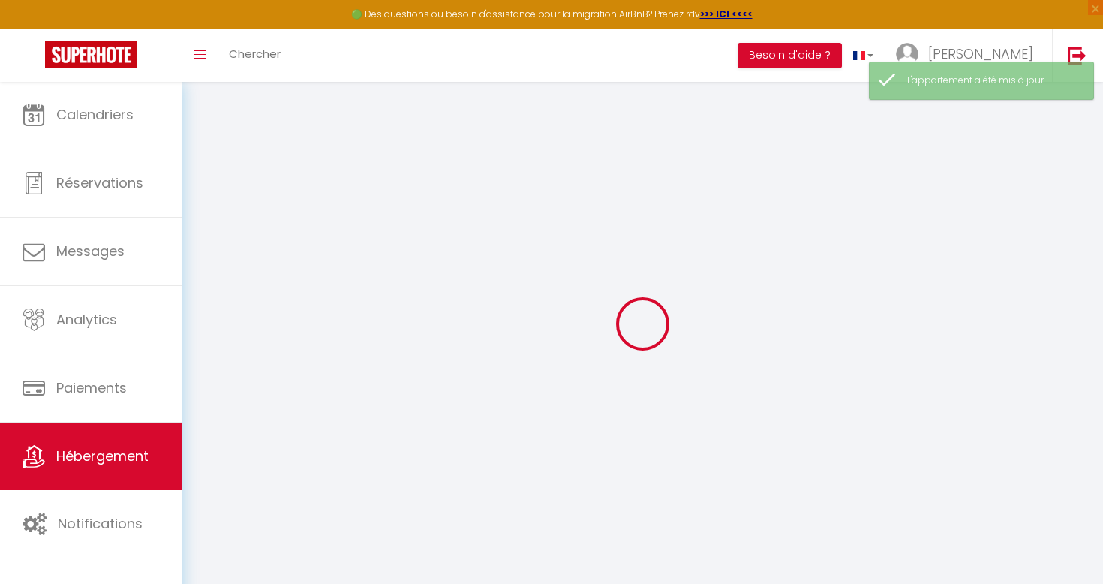
type input "Port Grimaud Seaside Apartment"
select select "6"
select select "3"
select select "2"
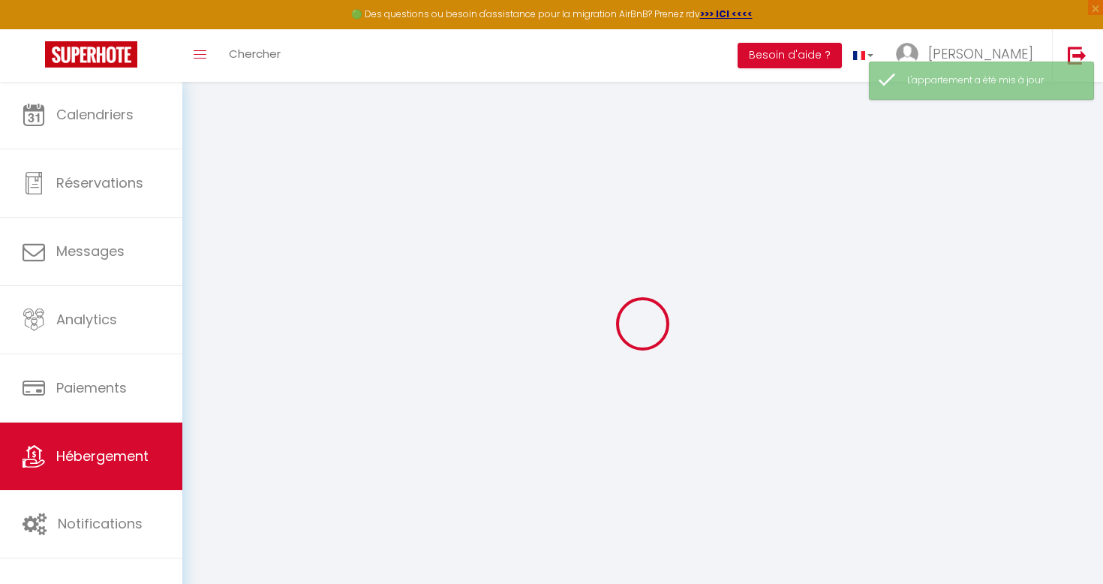
type input "350"
type input "140"
type input "16.25"
type input "14.95"
type input "1000"
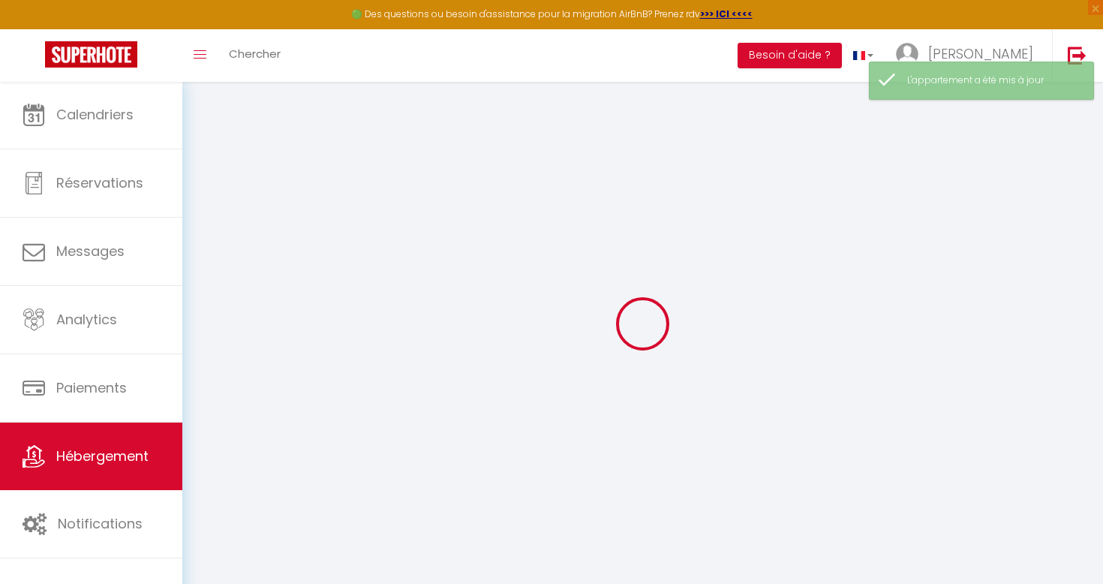
select select
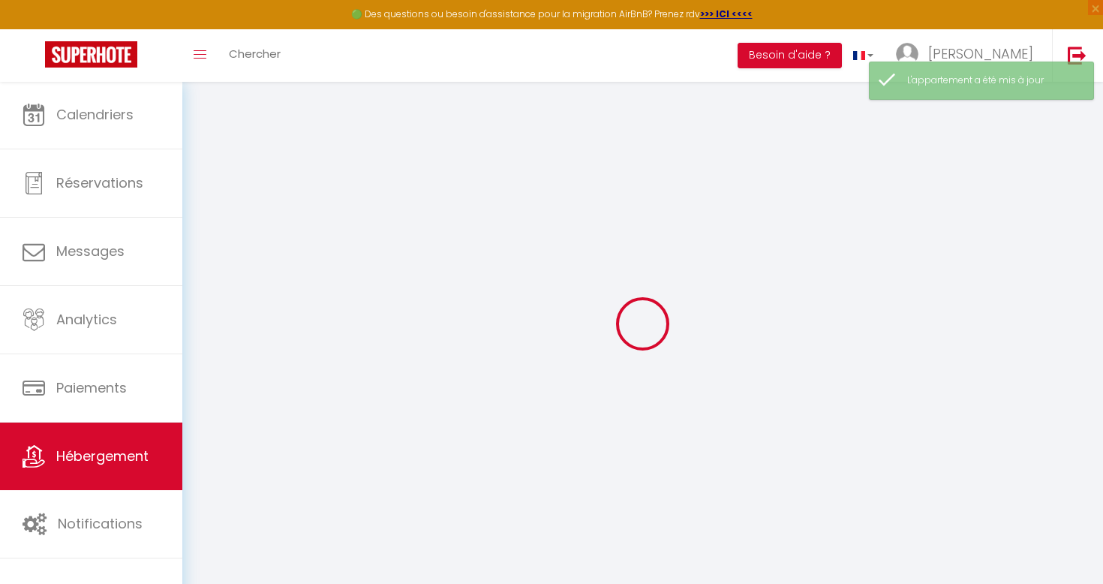
type input "[STREET_ADDRESS]"
type input "83310"
type input "Port Grimaud"
type input "[EMAIL_ADDRESS][DOMAIN_NAME]"
select select
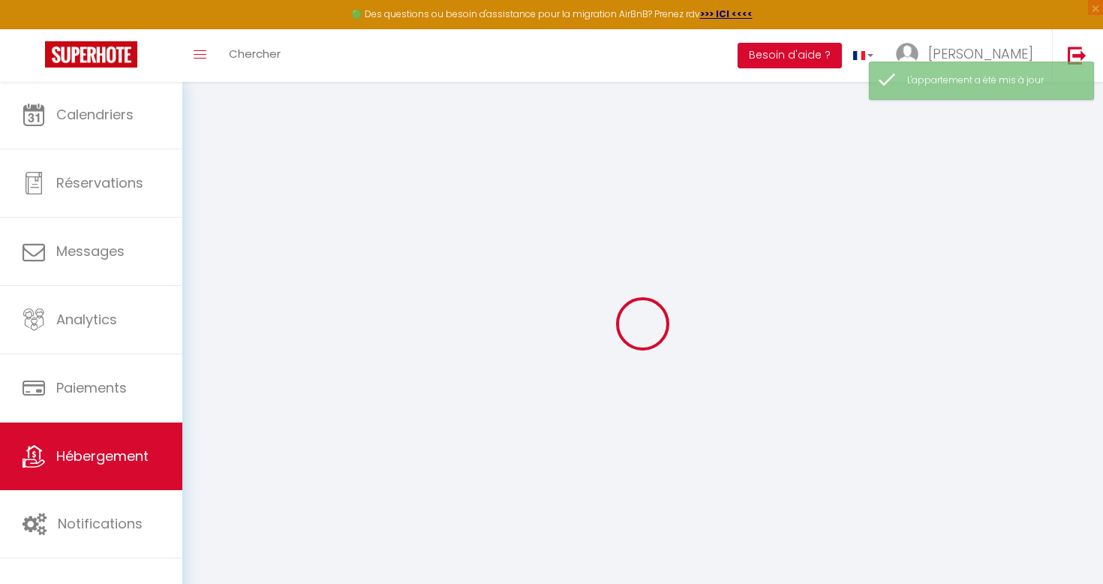
checkbox input "false"
radio input "true"
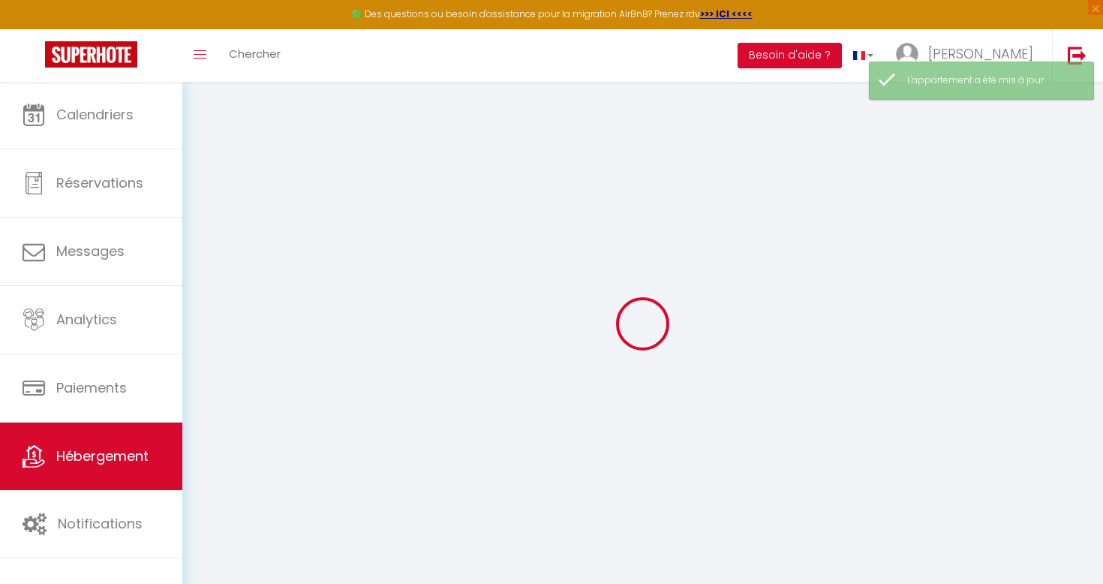
type input "0"
select select
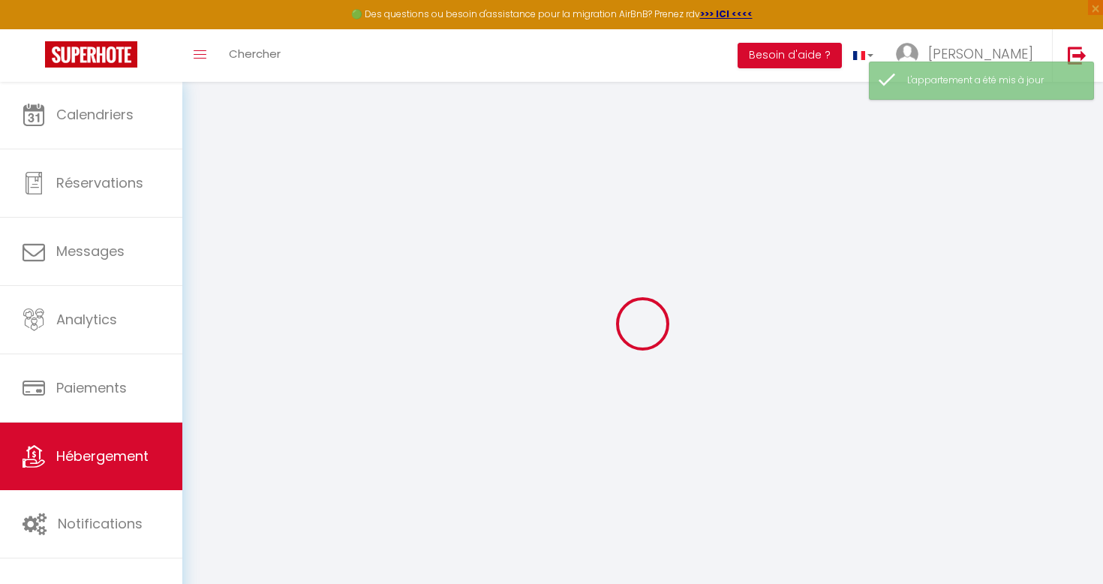
select select
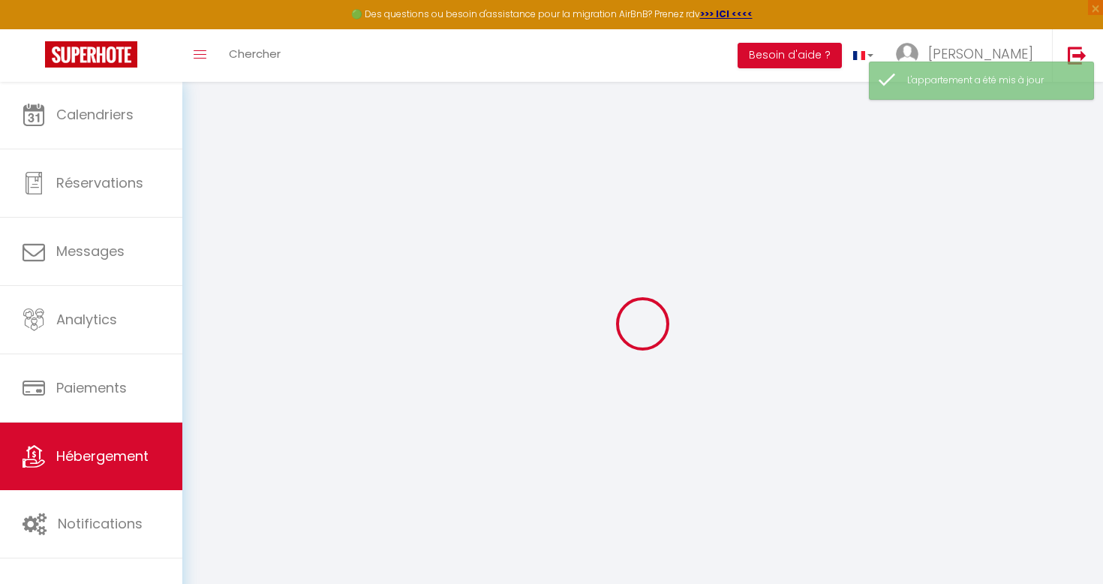
checkbox input "false"
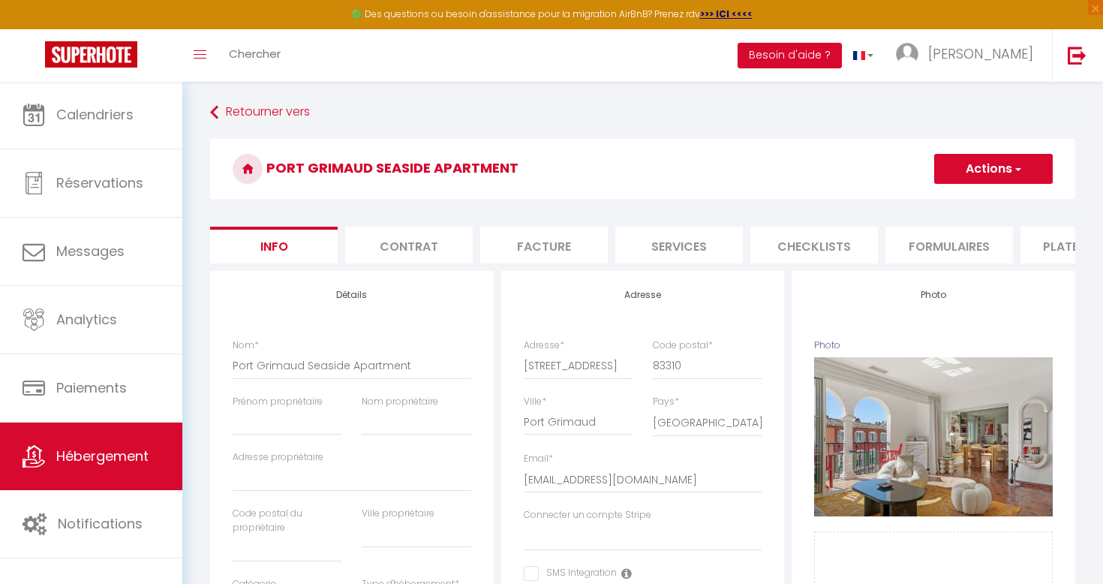
scroll to position [2, 0]
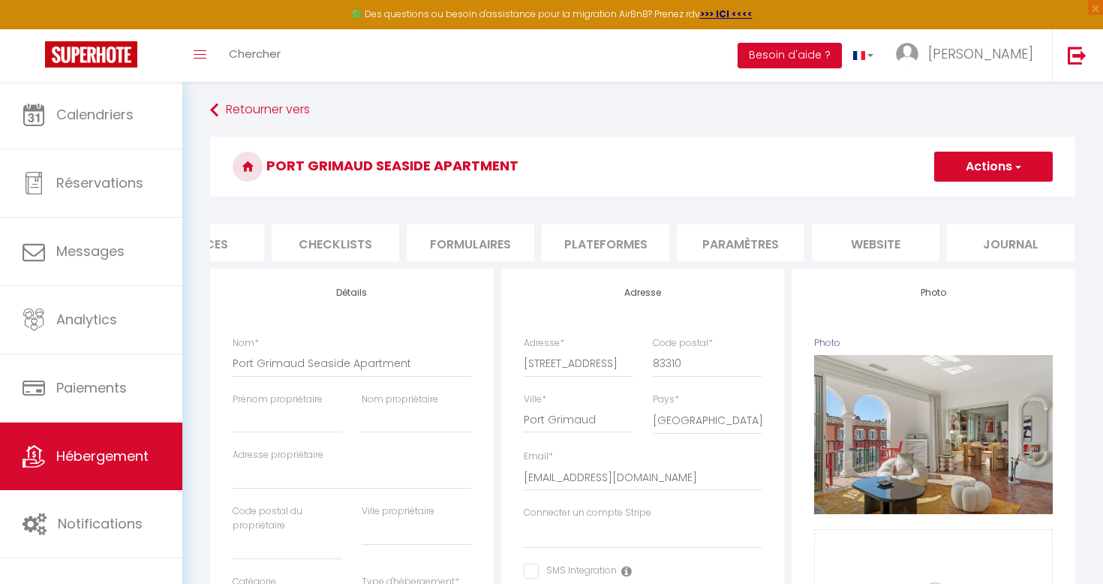
click at [853, 241] on li "website" at bounding box center [876, 242] width 128 height 37
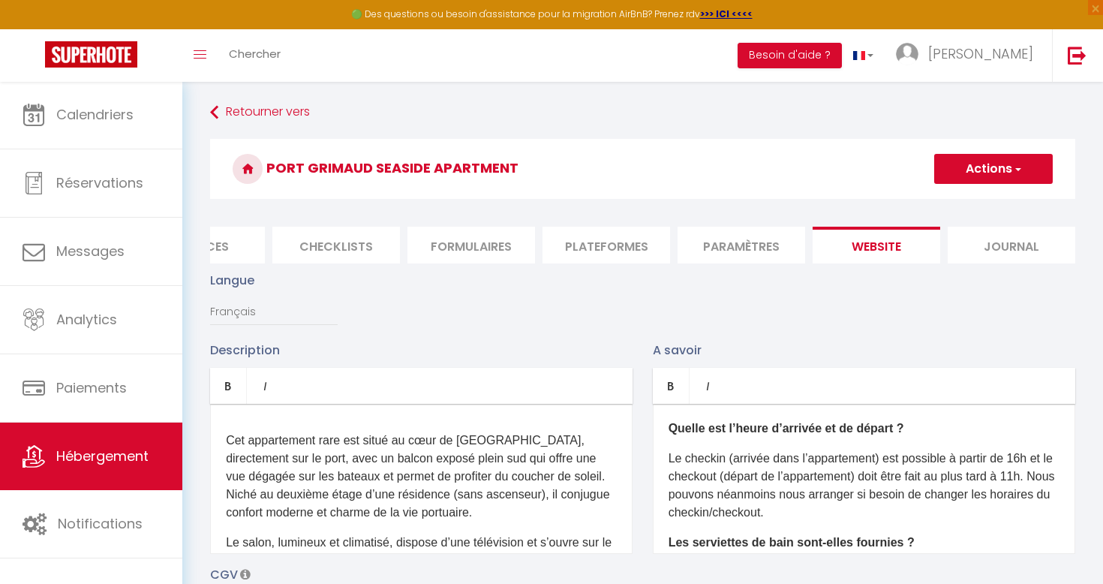
scroll to position [-1, 0]
click at [632, 262] on li "Plateformes" at bounding box center [607, 245] width 128 height 37
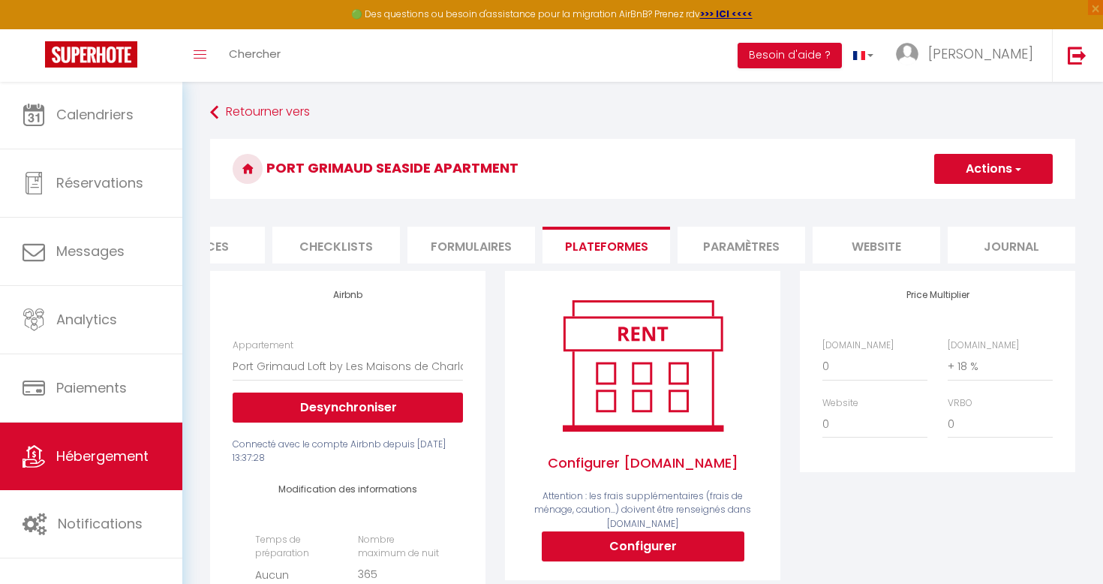
scroll to position [170, 0]
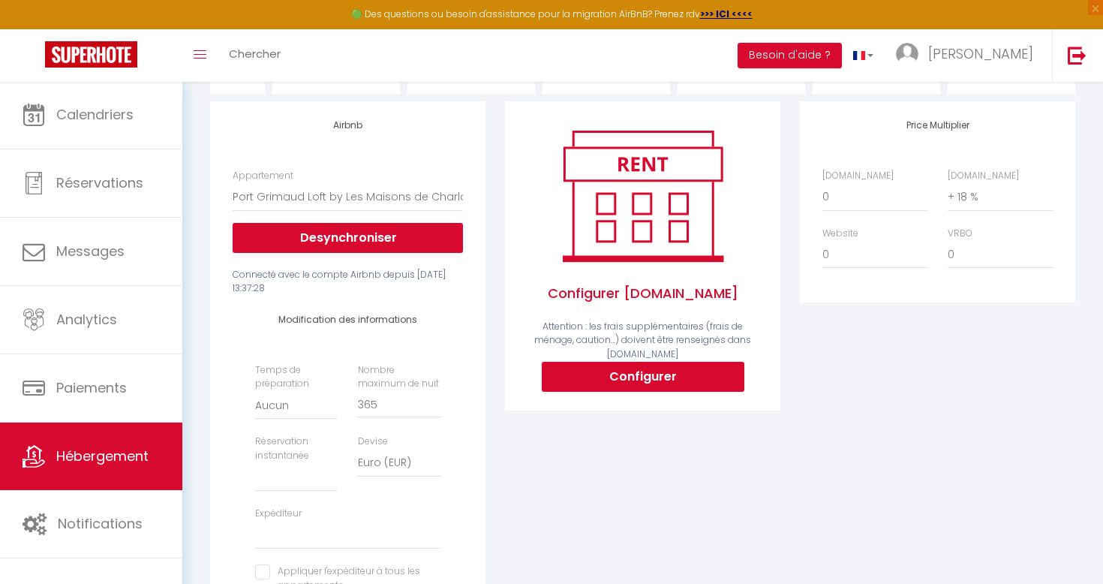
click at [633, 366] on button "Configurer" at bounding box center [643, 377] width 203 height 30
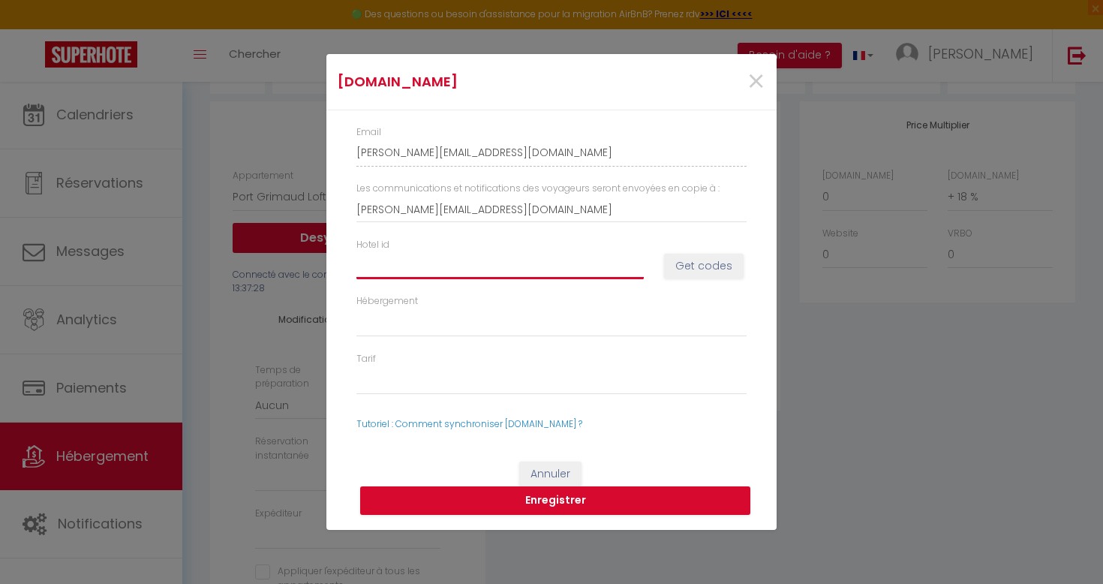
click at [460, 270] on input "Hotel id" at bounding box center [500, 265] width 287 height 27
click at [714, 263] on button "Get codes" at bounding box center [704, 267] width 80 height 26
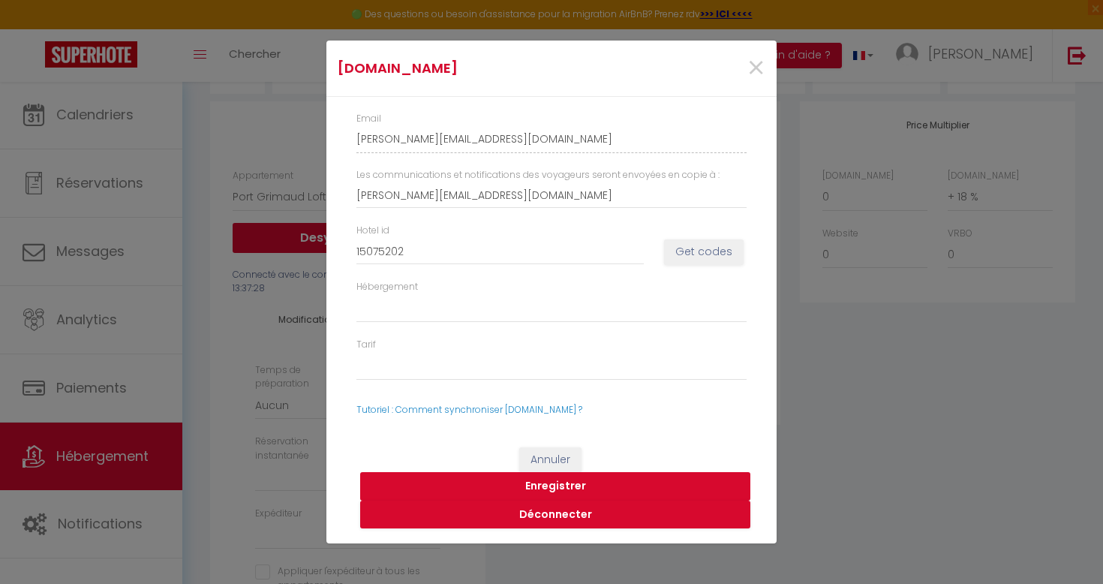
click at [546, 484] on button "Enregistrer" at bounding box center [555, 486] width 390 height 29
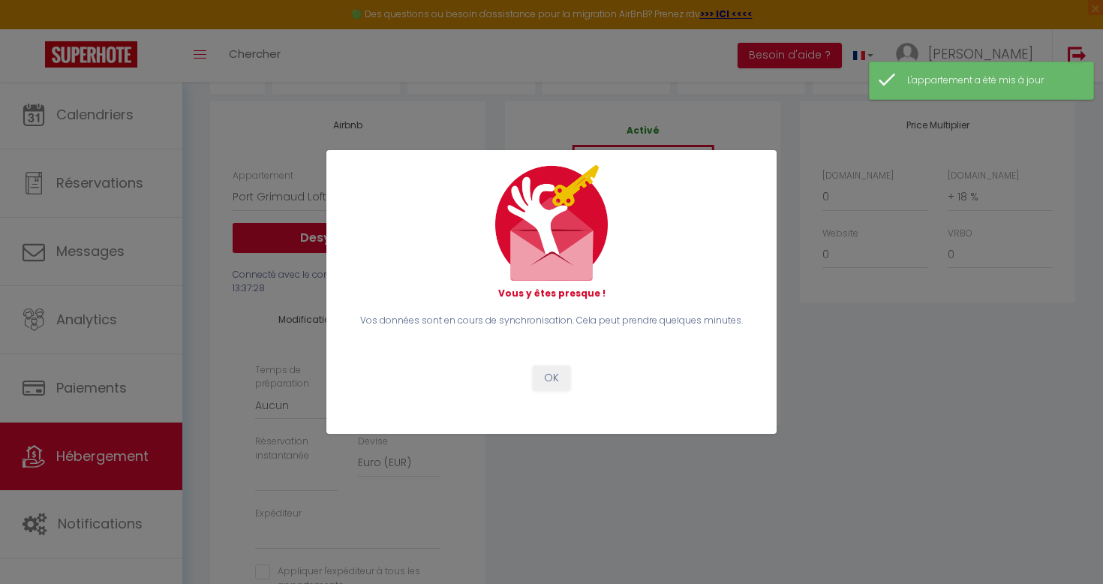
click at [549, 378] on button "OK" at bounding box center [552, 379] width 38 height 26
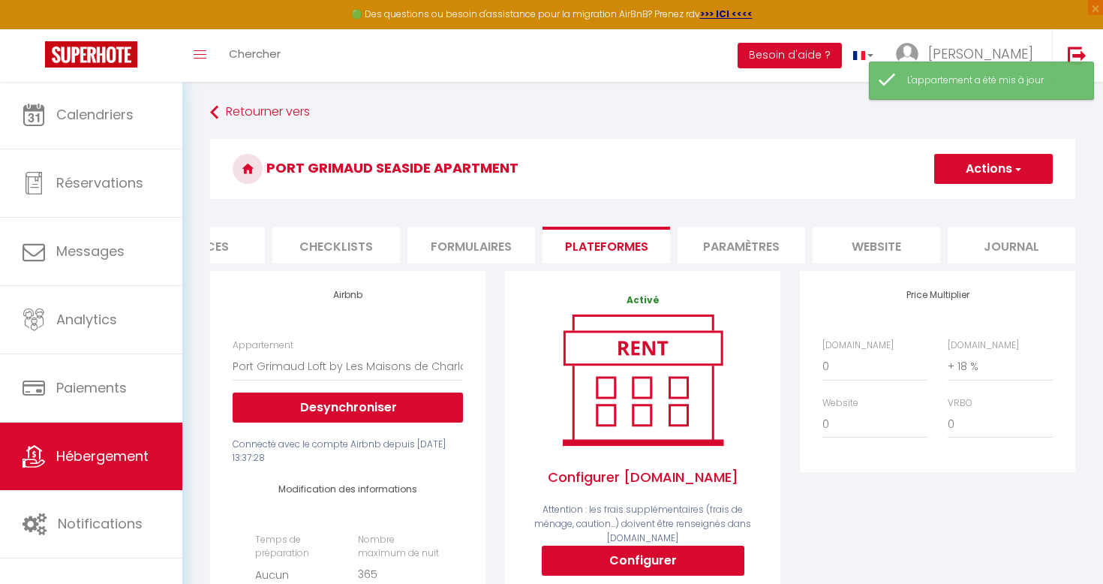
scroll to position [-1, 0]
click at [987, 173] on button "Actions" at bounding box center [994, 169] width 119 height 30
click at [974, 195] on link "Enregistrer" at bounding box center [993, 202] width 119 height 20
